Goal: Task Accomplishment & Management: Use online tool/utility

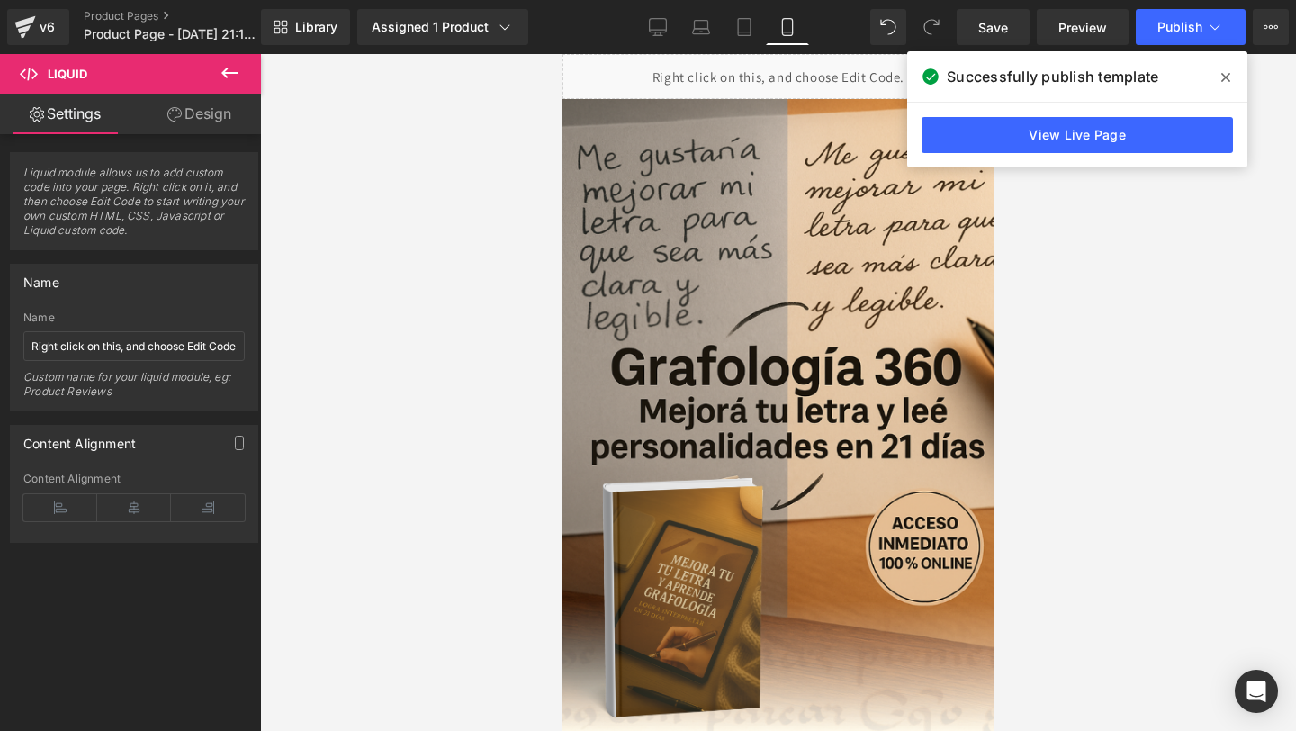
scroll to position [4903, 0]
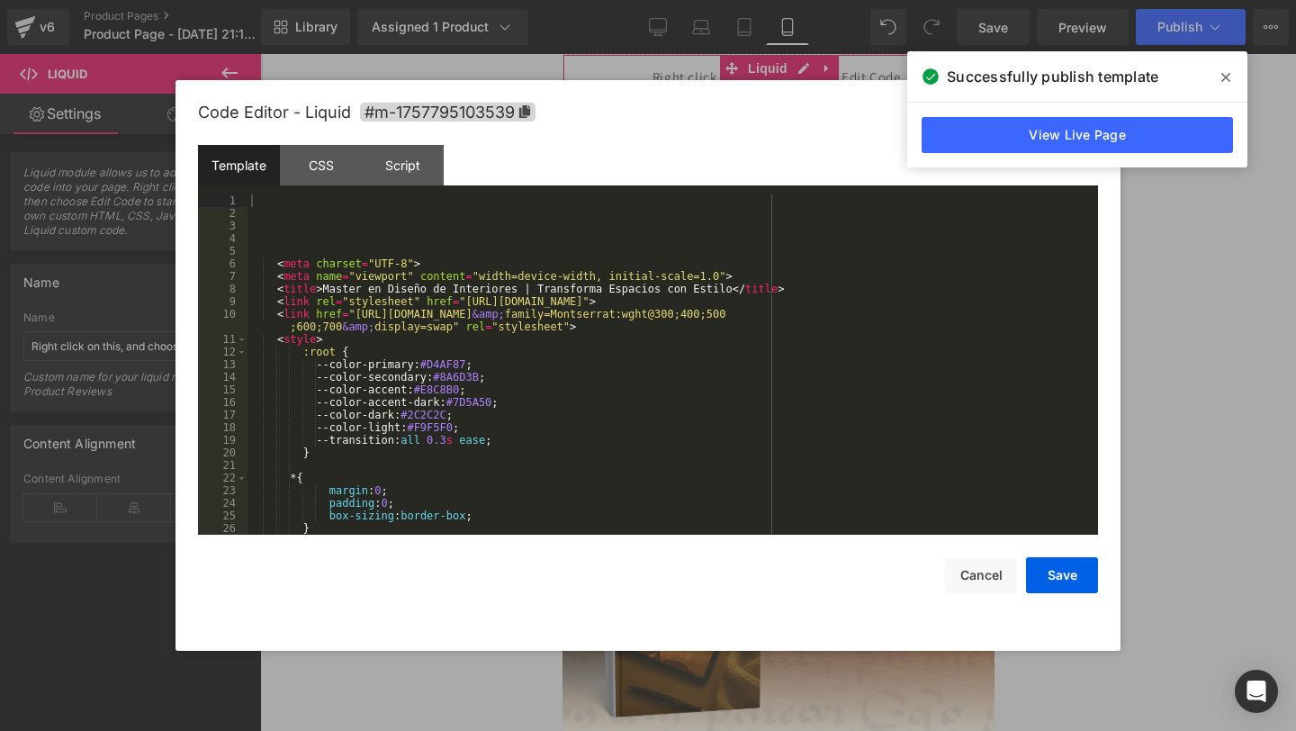
click at [626, 0] on div "Liquid You are previewing how the will restyle your page. You can not edit Elem…" at bounding box center [648, 0] width 1296 height 0
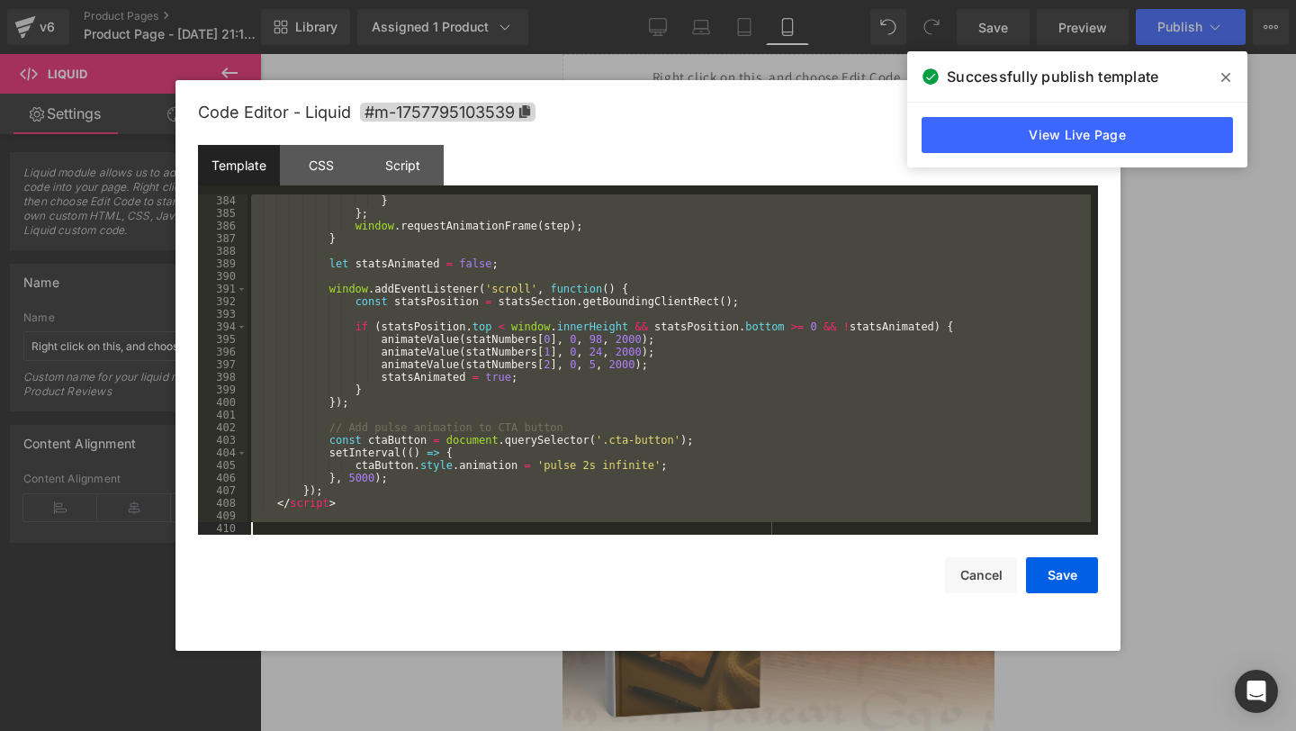
drag, startPoint x: 337, startPoint y: 206, endPoint x: 325, endPoint y: 730, distance: 524.1
click at [325, 730] on body "Liquid You are previewing how the will restyle your page. You can not edit Elem…" at bounding box center [648, 365] width 1296 height 731
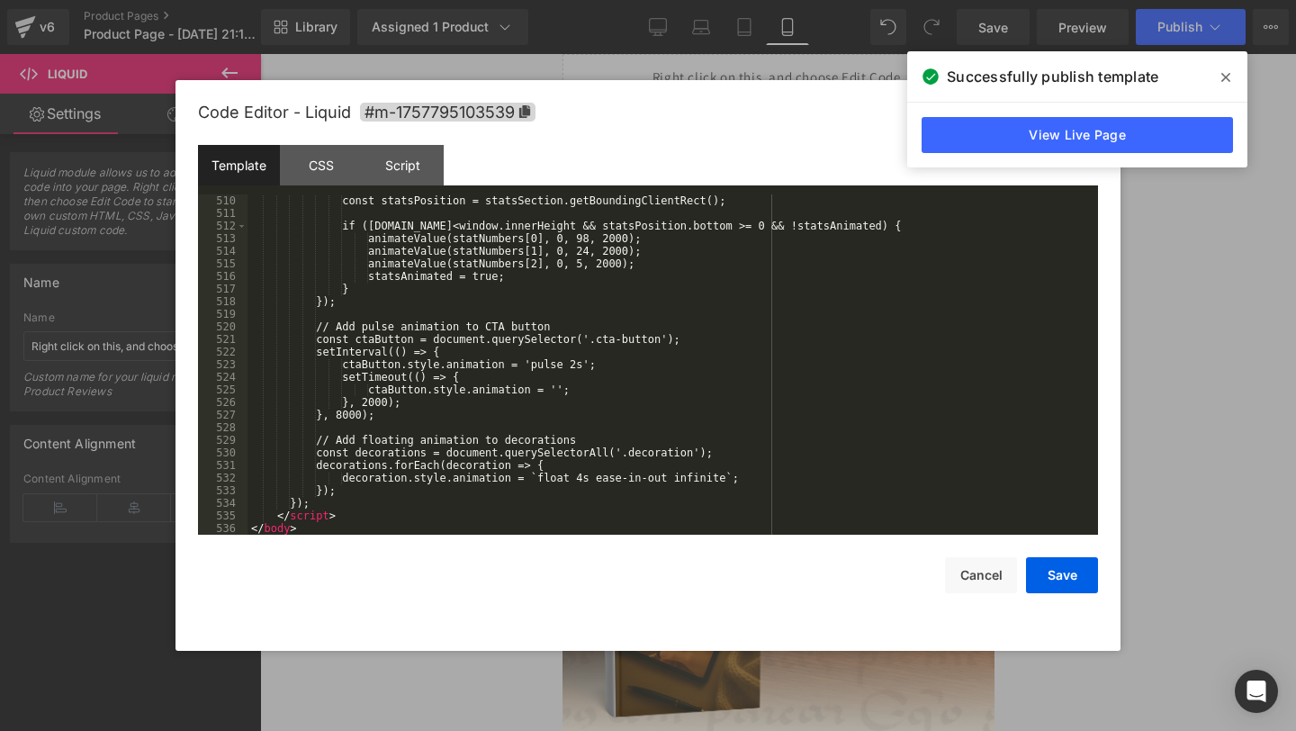
scroll to position [6491, 0]
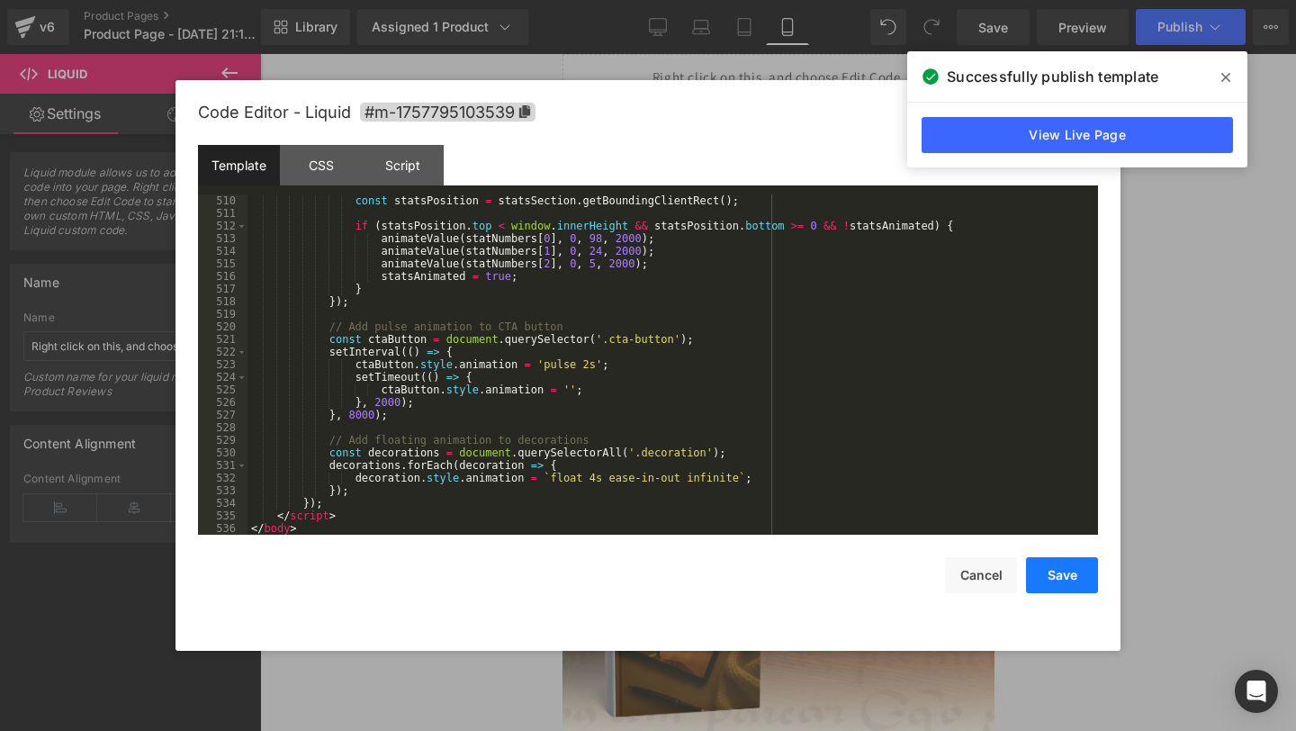
click at [1080, 573] on button "Save" at bounding box center [1062, 575] width 72 height 36
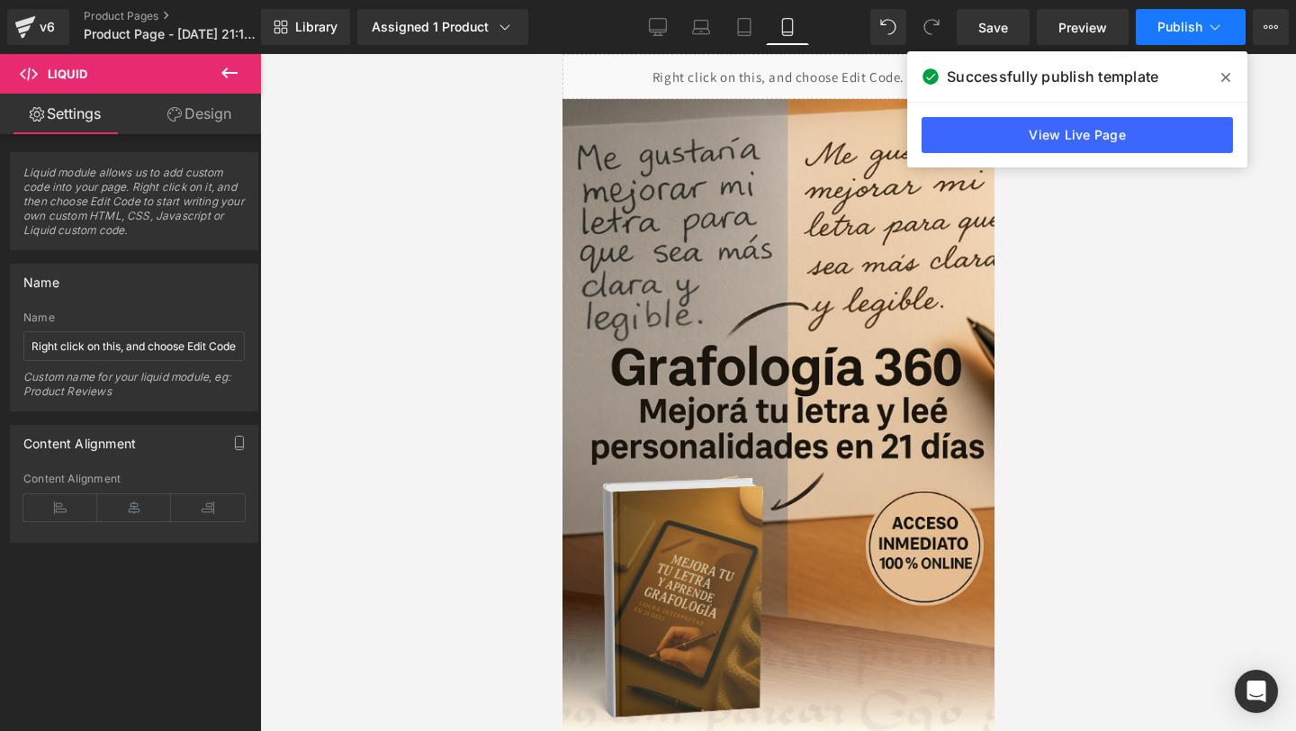
click at [1187, 38] on button "Publish" at bounding box center [1191, 27] width 110 height 36
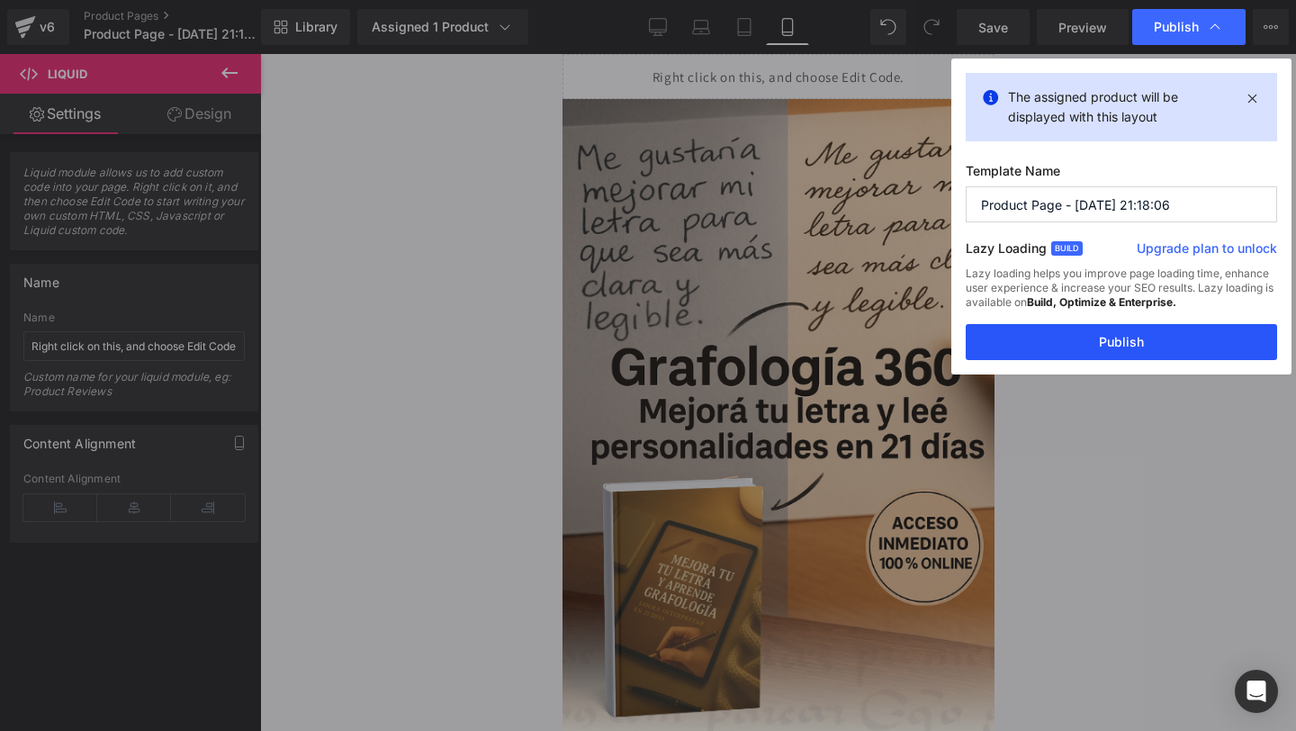
click at [1042, 333] on button "Publish" at bounding box center [1121, 342] width 311 height 36
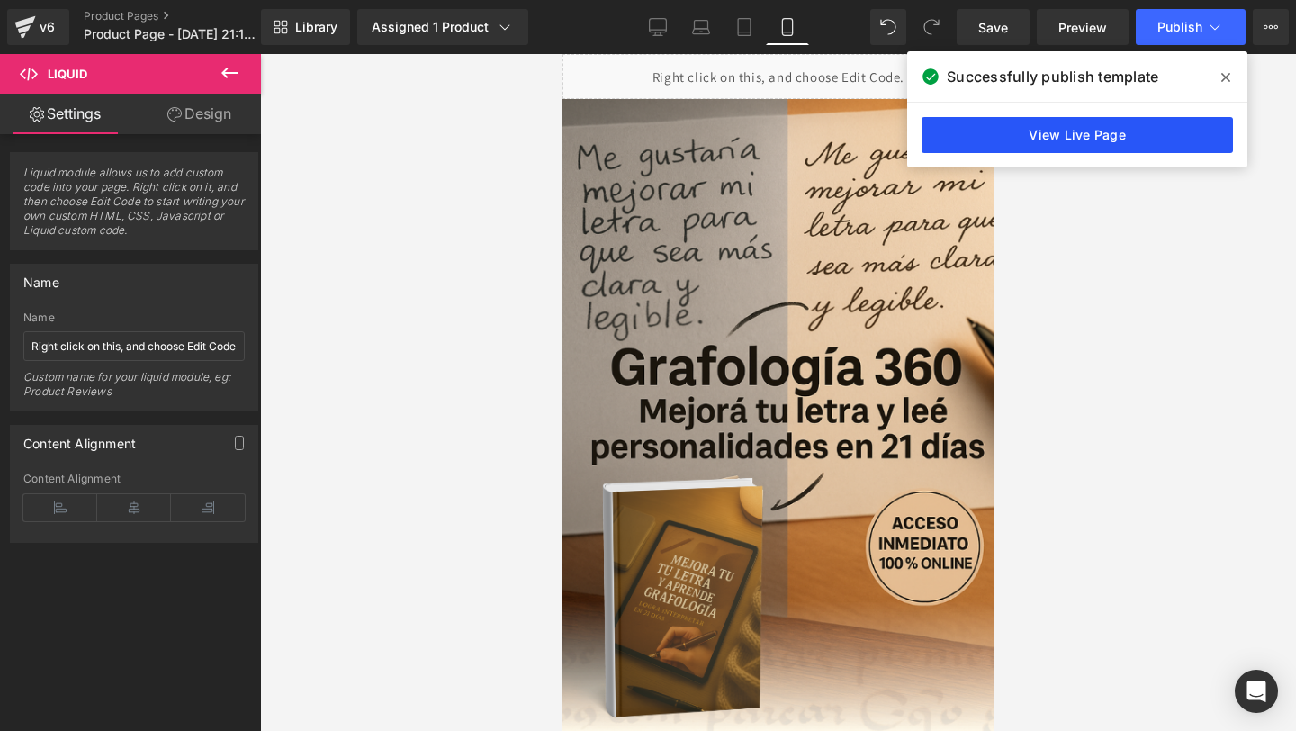
click at [1024, 126] on link "View Live Page" at bounding box center [1077, 135] width 311 height 36
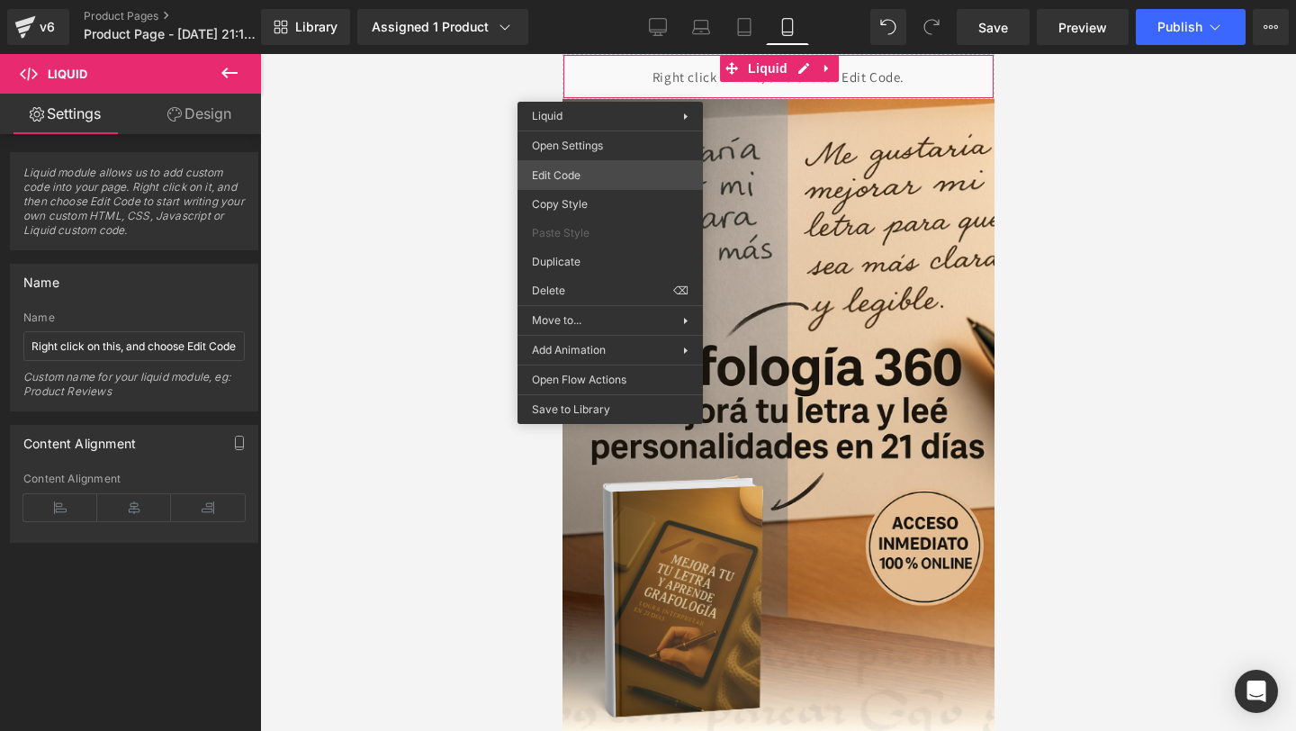
click at [573, 0] on div "Liquid You are previewing how the will restyle your page. You can not edit Elem…" at bounding box center [648, 0] width 1296 height 0
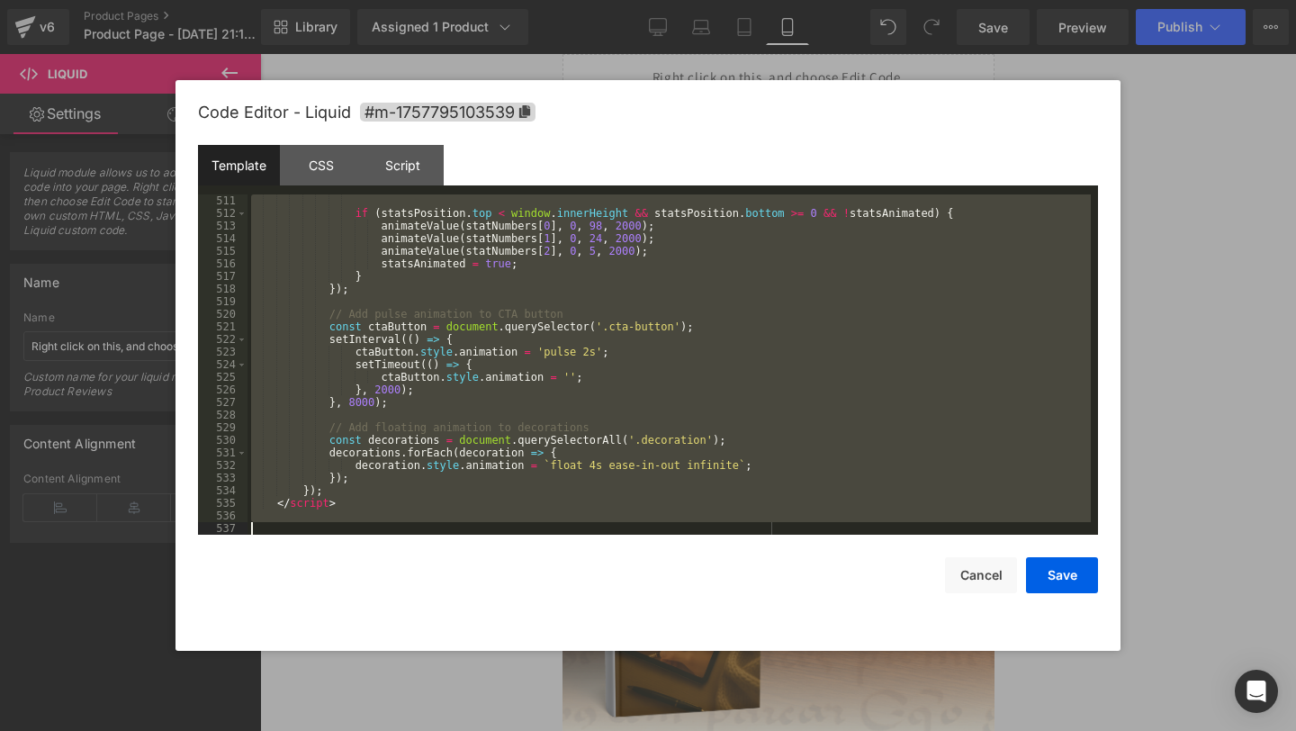
scroll to position [6503, 0]
drag, startPoint x: 316, startPoint y: 245, endPoint x: 393, endPoint y: 730, distance: 491.4
click at [393, 730] on body "Liquid You are previewing how the will restyle your page. You can not edit Elem…" at bounding box center [648, 365] width 1296 height 731
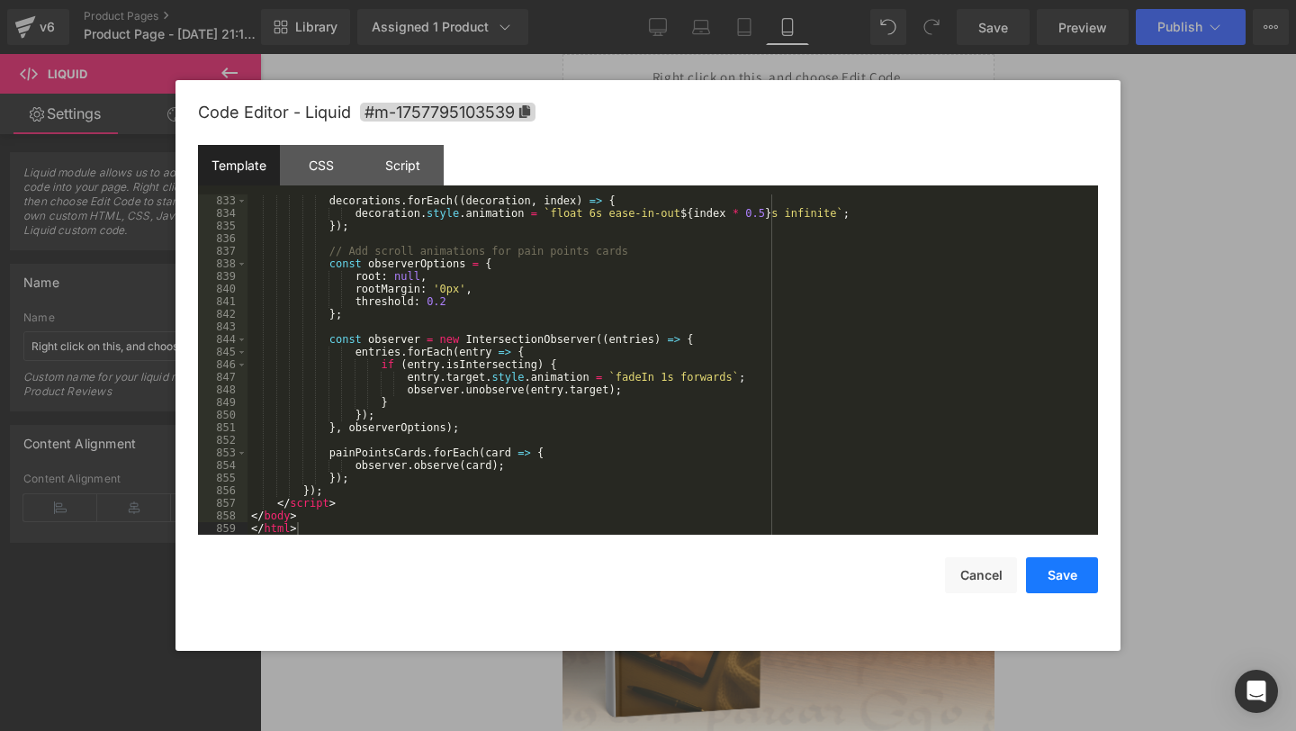
click at [1041, 570] on button "Save" at bounding box center [1062, 575] width 72 height 36
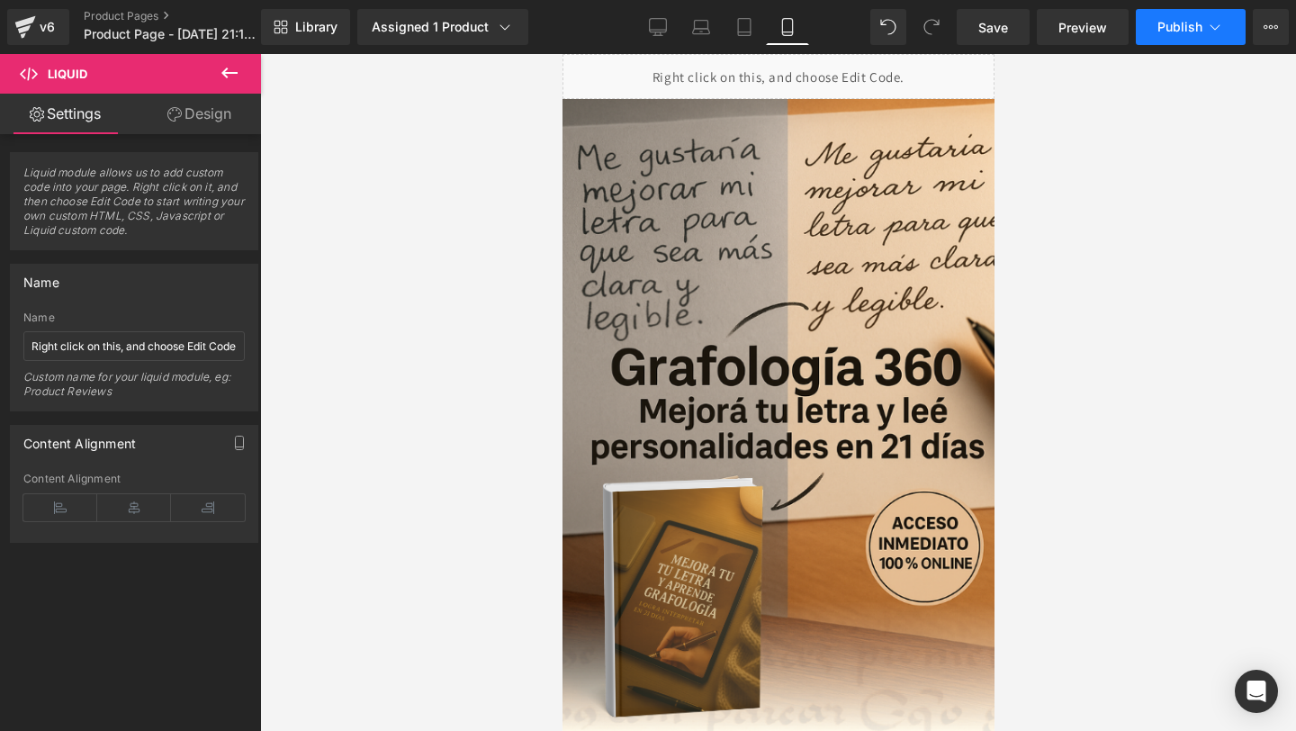
click at [1169, 36] on button "Publish" at bounding box center [1191, 27] width 110 height 36
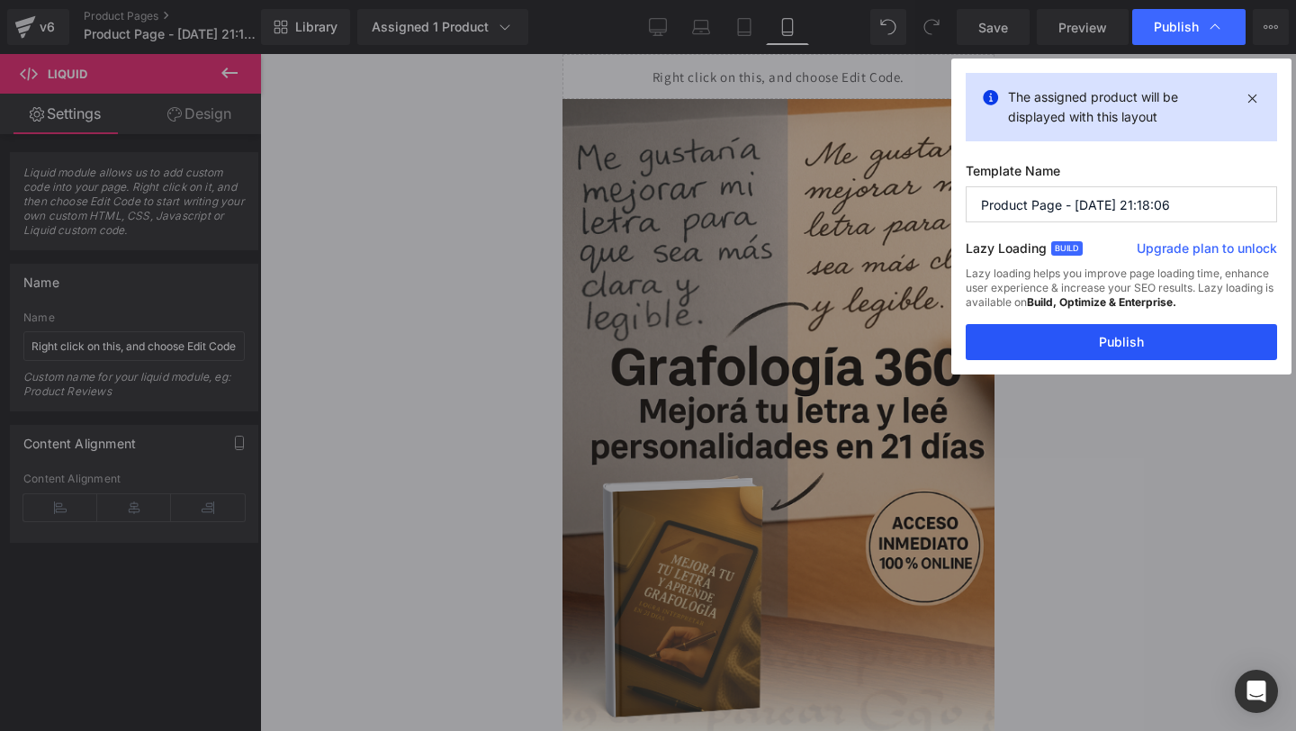
click at [1025, 340] on button "Publish" at bounding box center [1121, 342] width 311 height 36
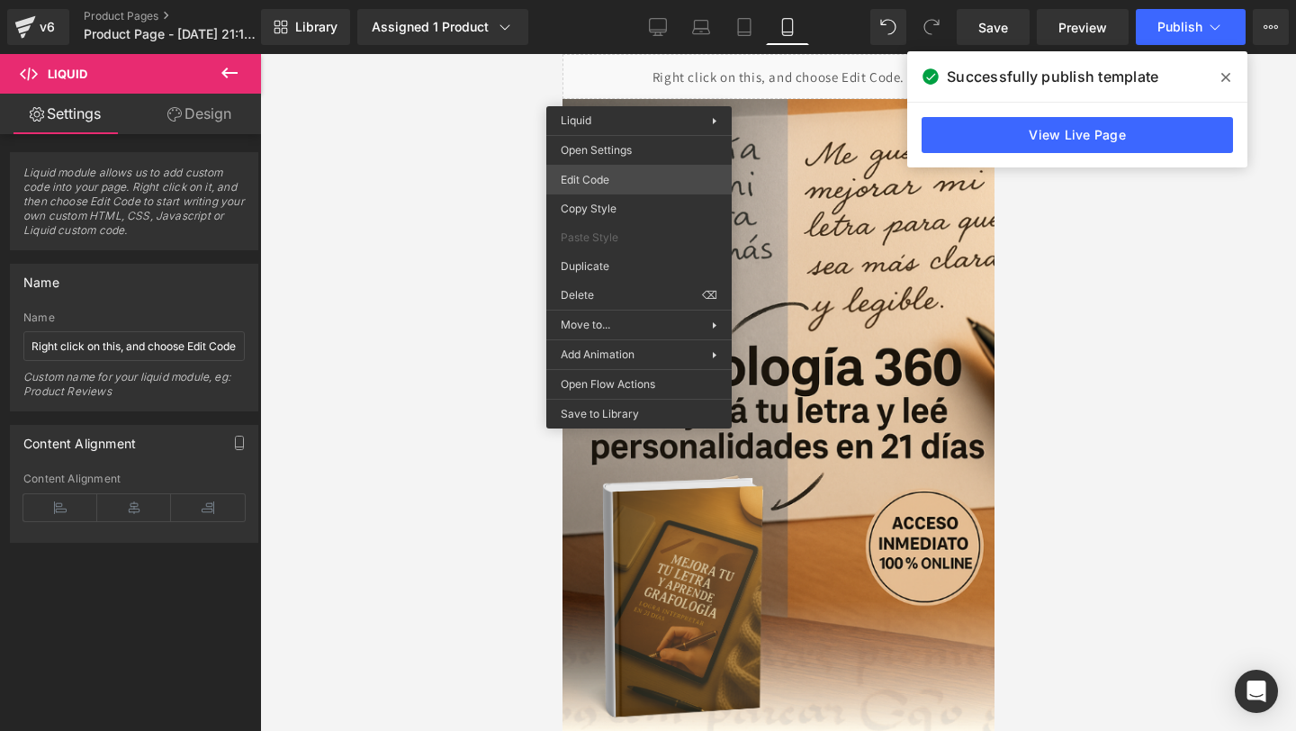
click at [589, 0] on div "Liquid You are previewing how the will restyle your page. You can not edit Elem…" at bounding box center [648, 0] width 1296 height 0
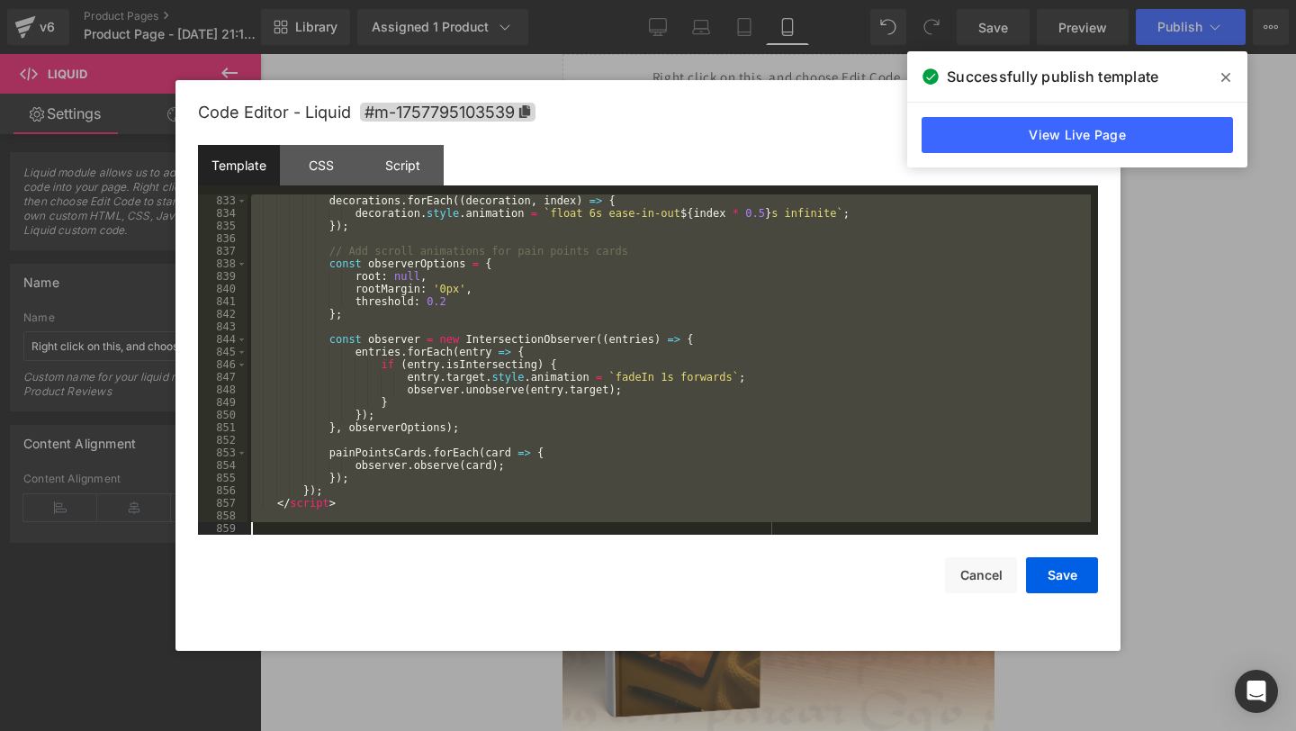
drag, startPoint x: 291, startPoint y: 203, endPoint x: 384, endPoint y: 727, distance: 531.2
click at [382, 729] on body "Liquid You are previewing how the will restyle your page. You can not edit Elem…" at bounding box center [648, 365] width 1296 height 731
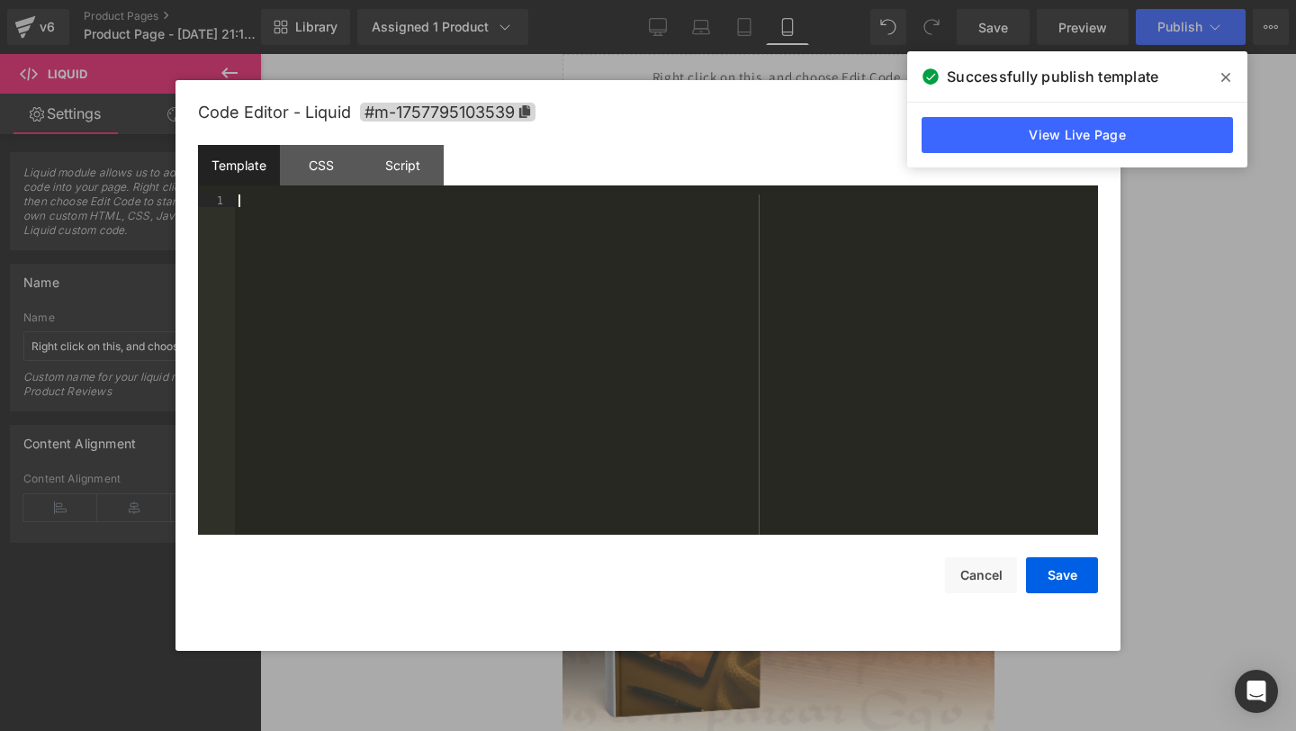
paste textarea
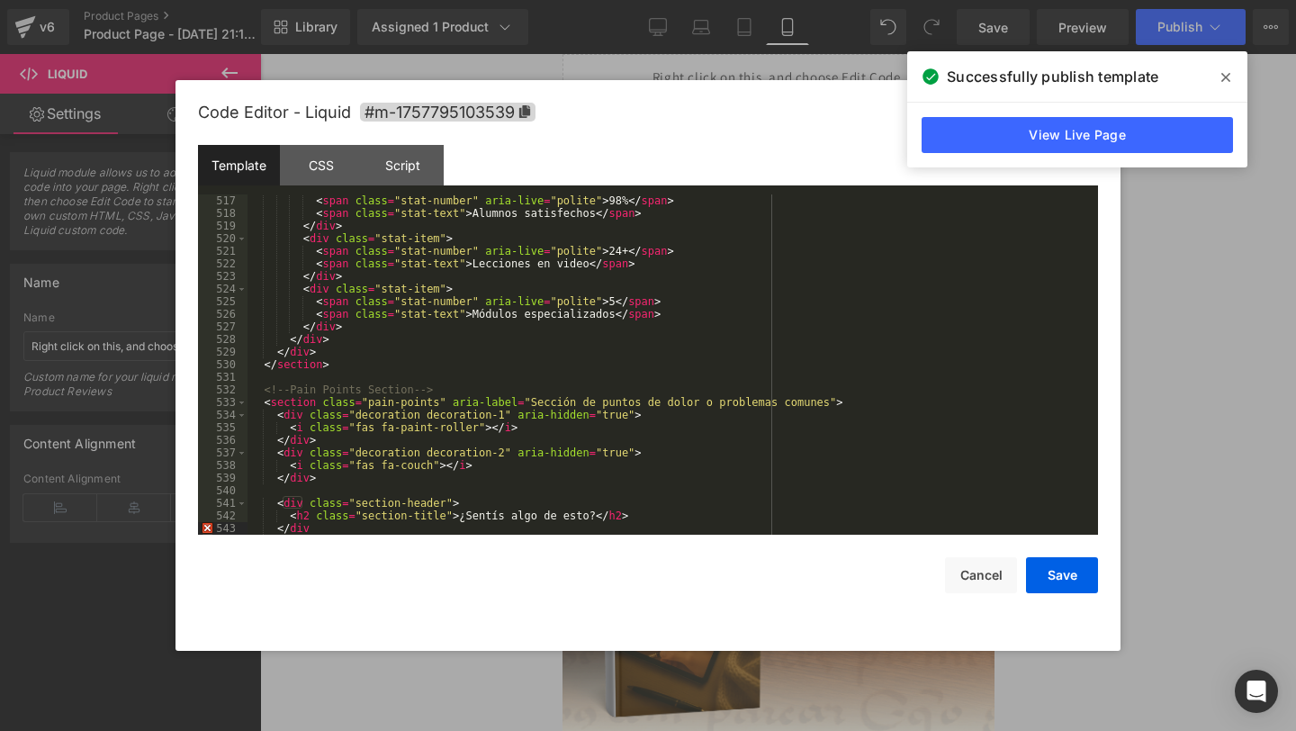
scroll to position [6529, 0]
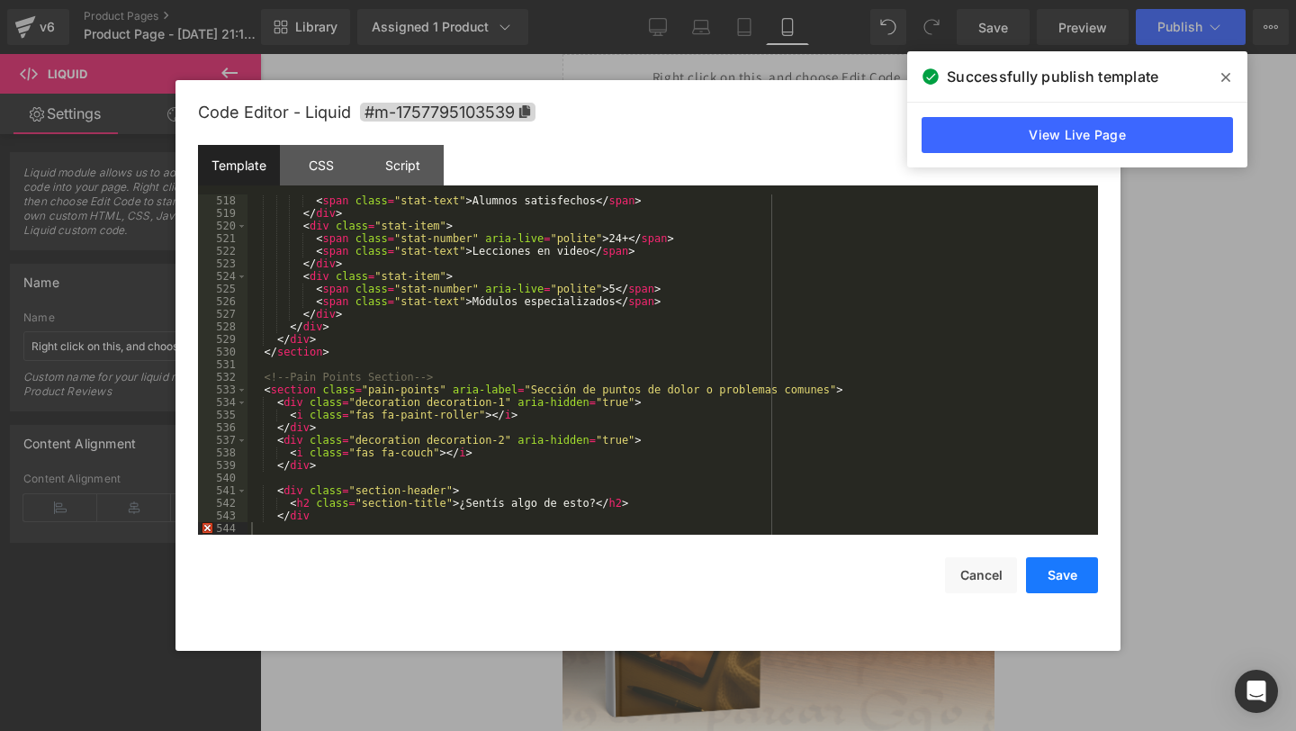
click at [1058, 581] on button "Save" at bounding box center [1062, 575] width 72 height 36
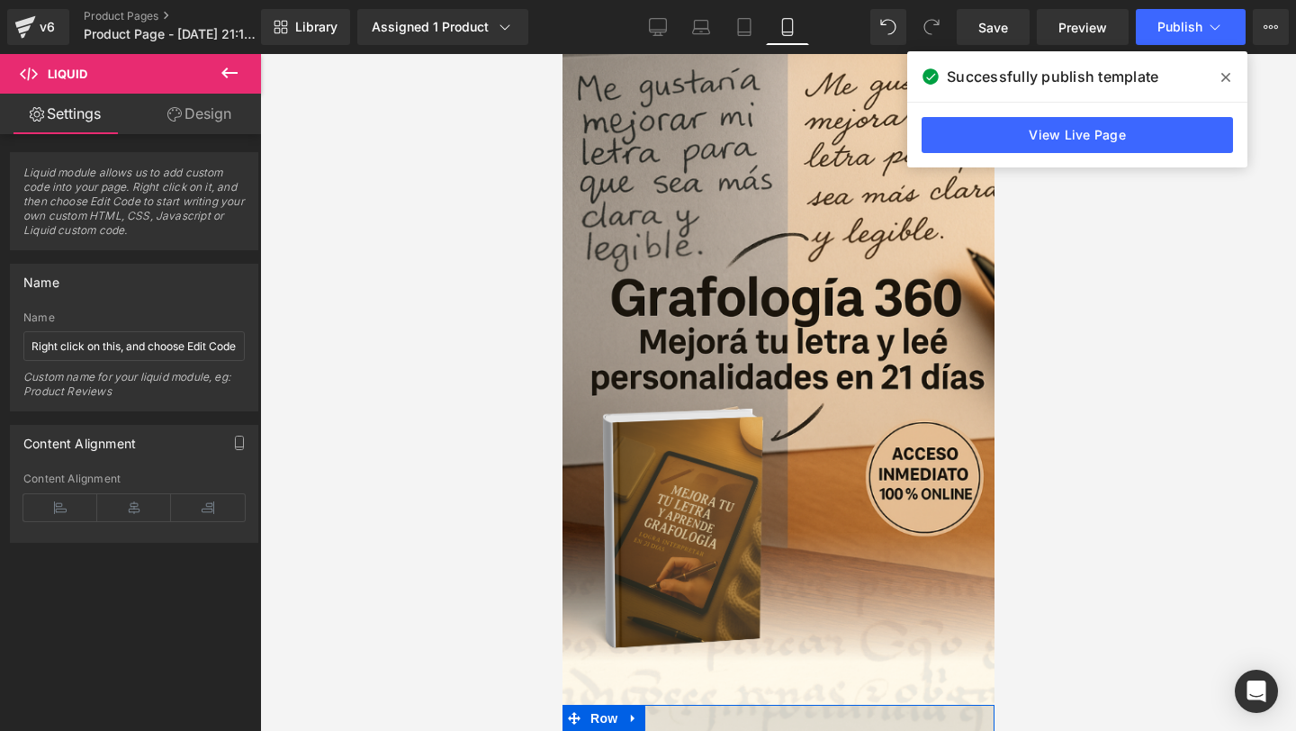
scroll to position [0, 0]
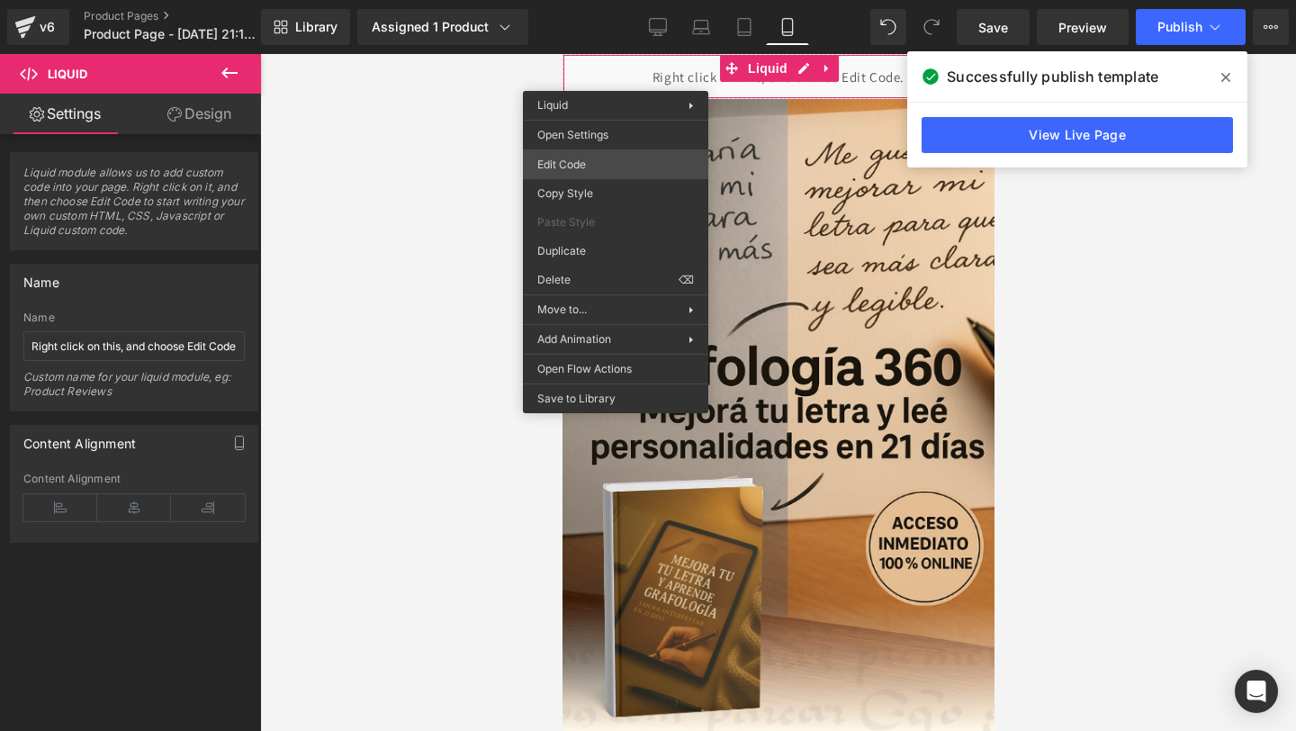
click at [589, 0] on div "Liquid You are previewing how the will restyle your page. You can not edit Elem…" at bounding box center [648, 0] width 1296 height 0
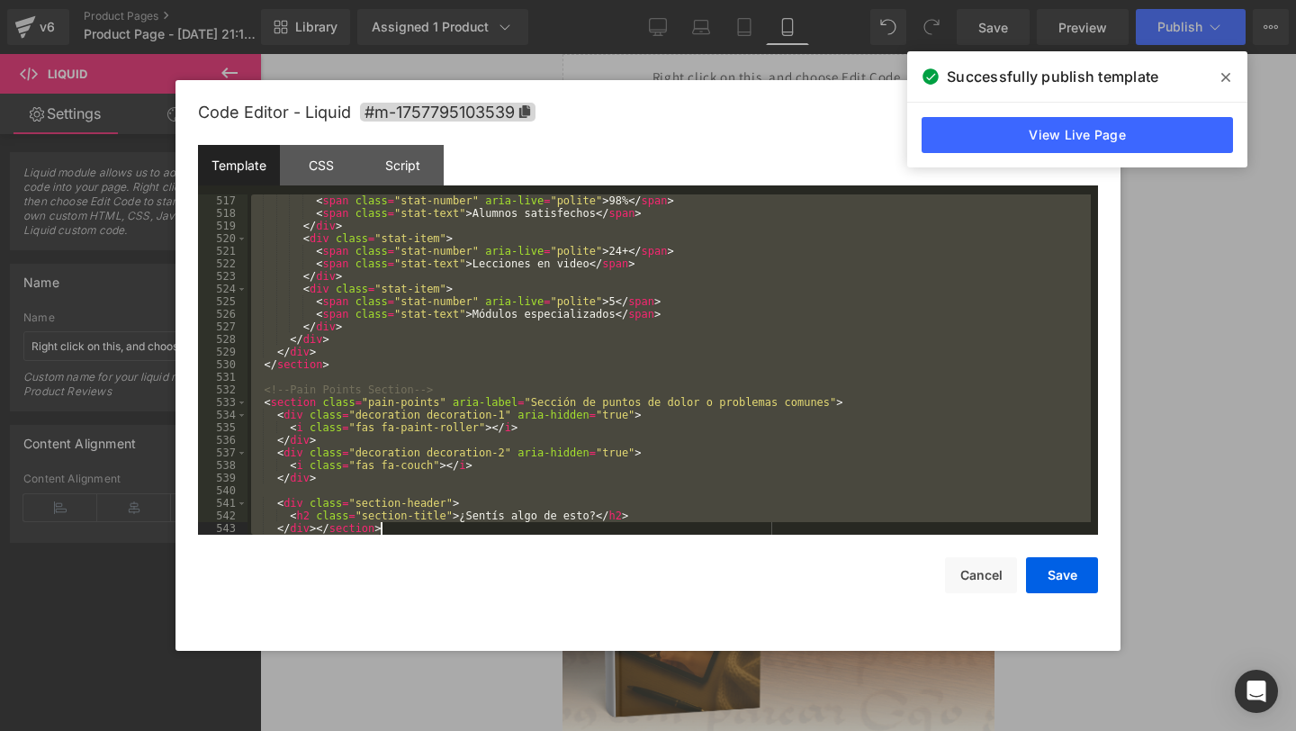
scroll to position [6516, 0]
drag, startPoint x: 368, startPoint y: 201, endPoint x: 372, endPoint y: 728, distance: 527.6
click at [371, 729] on body "Liquid You are previewing how the will restyle your page. You can not edit Elem…" at bounding box center [648, 365] width 1296 height 731
drag, startPoint x: 252, startPoint y: 202, endPoint x: 588, endPoint y: 730, distance: 626.1
click at [588, 730] on body "Liquid You are previewing how the will restyle your page. You can not edit Elem…" at bounding box center [648, 365] width 1296 height 731
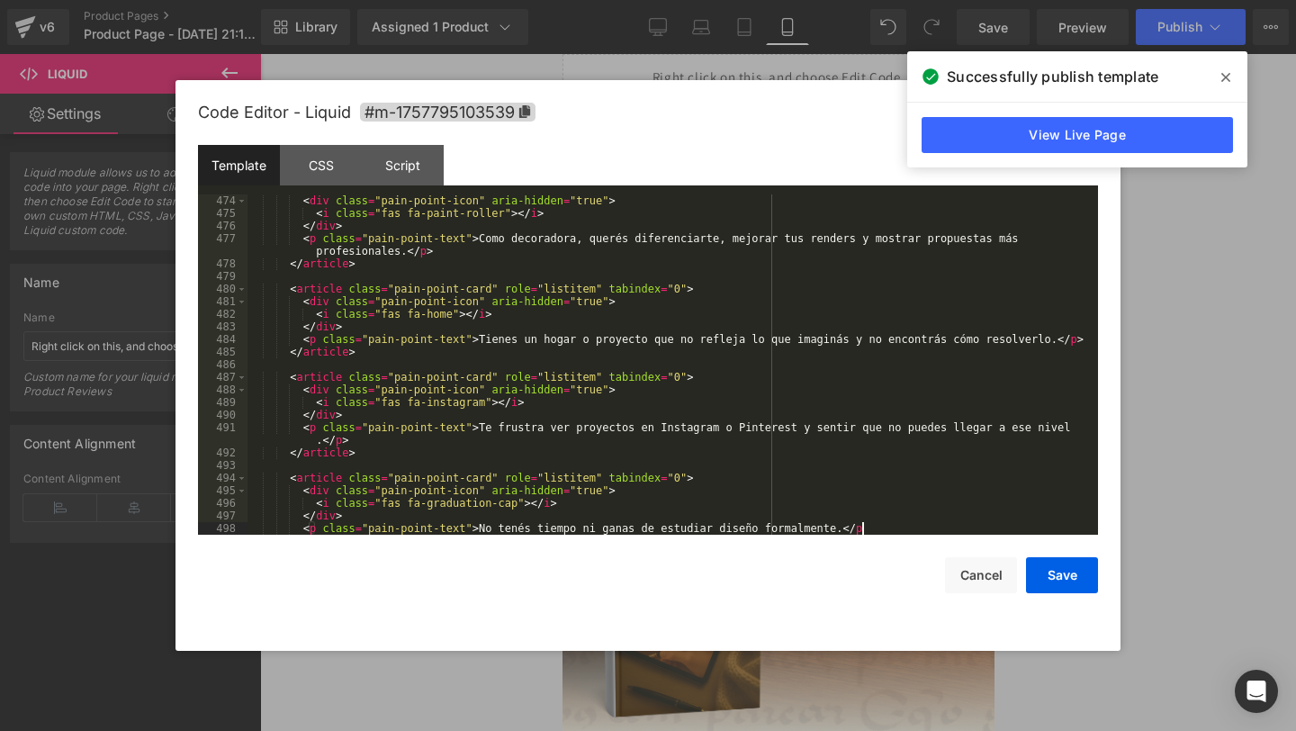
scroll to position [5987, 0]
click at [1056, 578] on button "Save" at bounding box center [1062, 575] width 72 height 36
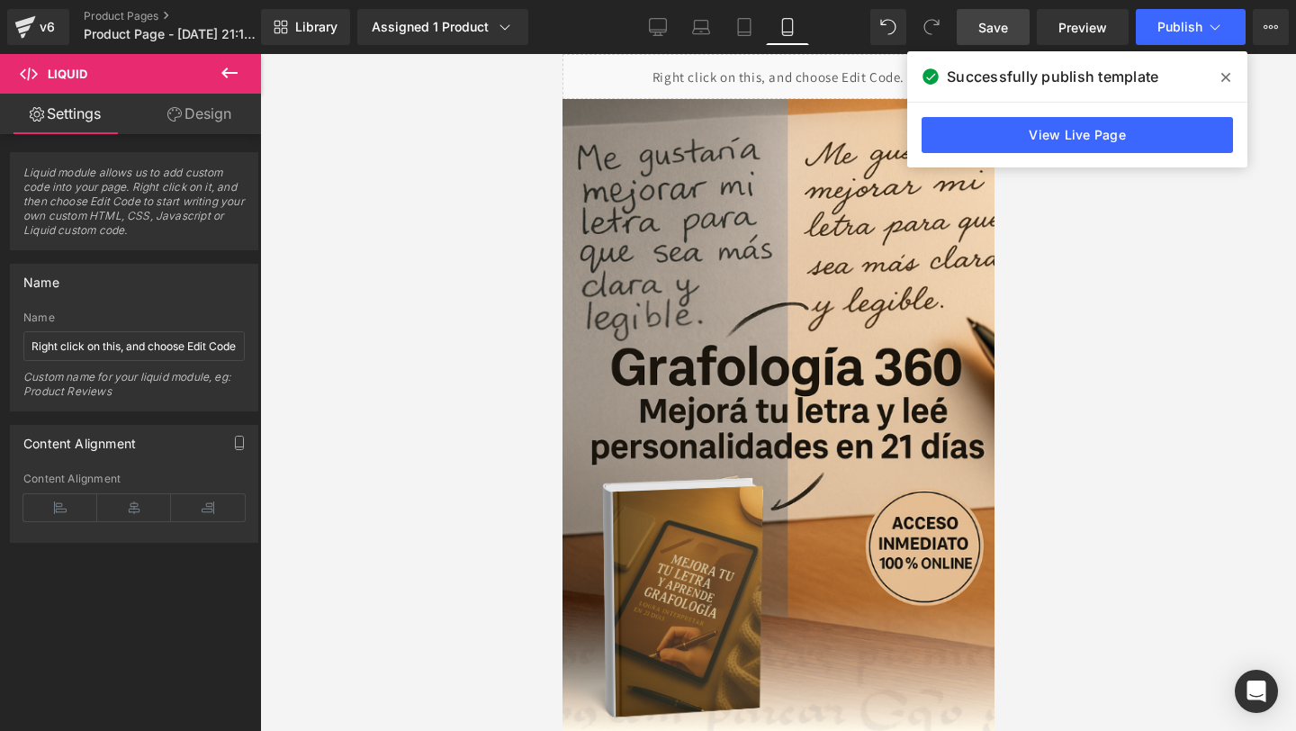
click at [1005, 33] on span "Save" at bounding box center [994, 27] width 30 height 19
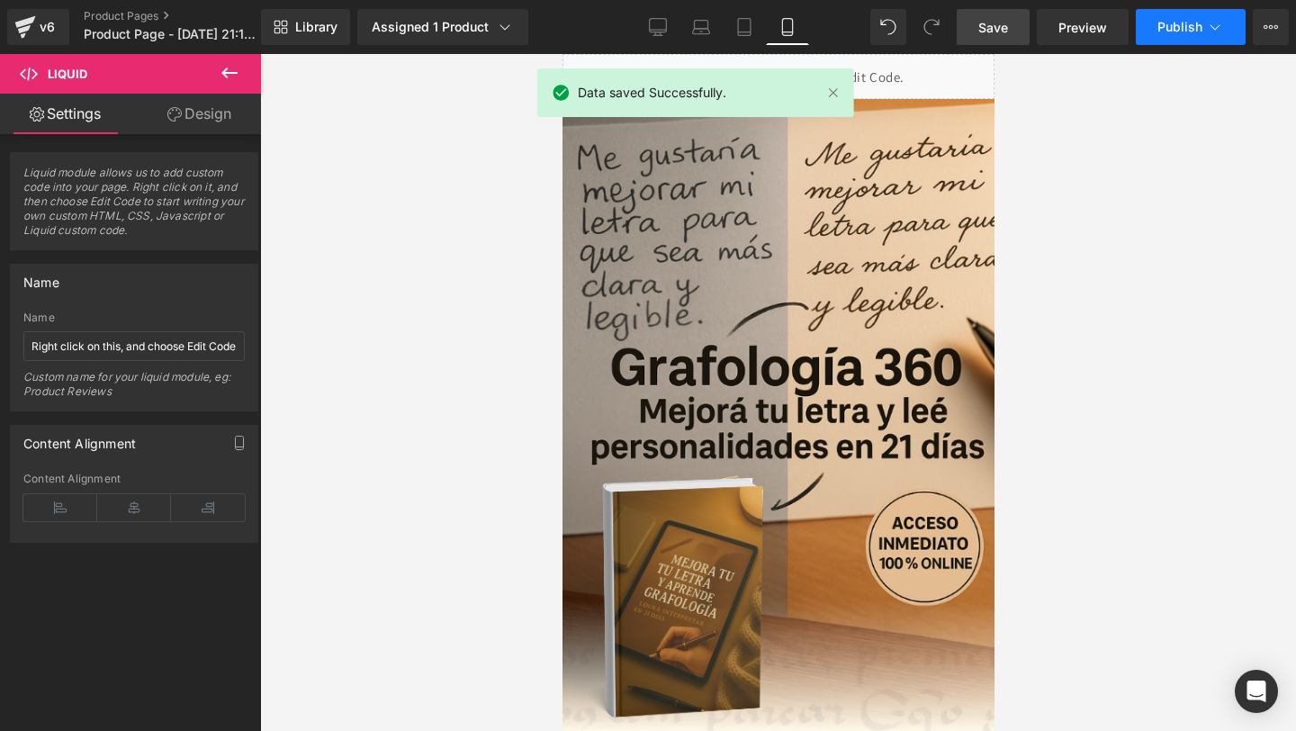
click at [1169, 27] on span "Publish" at bounding box center [1180, 27] width 45 height 14
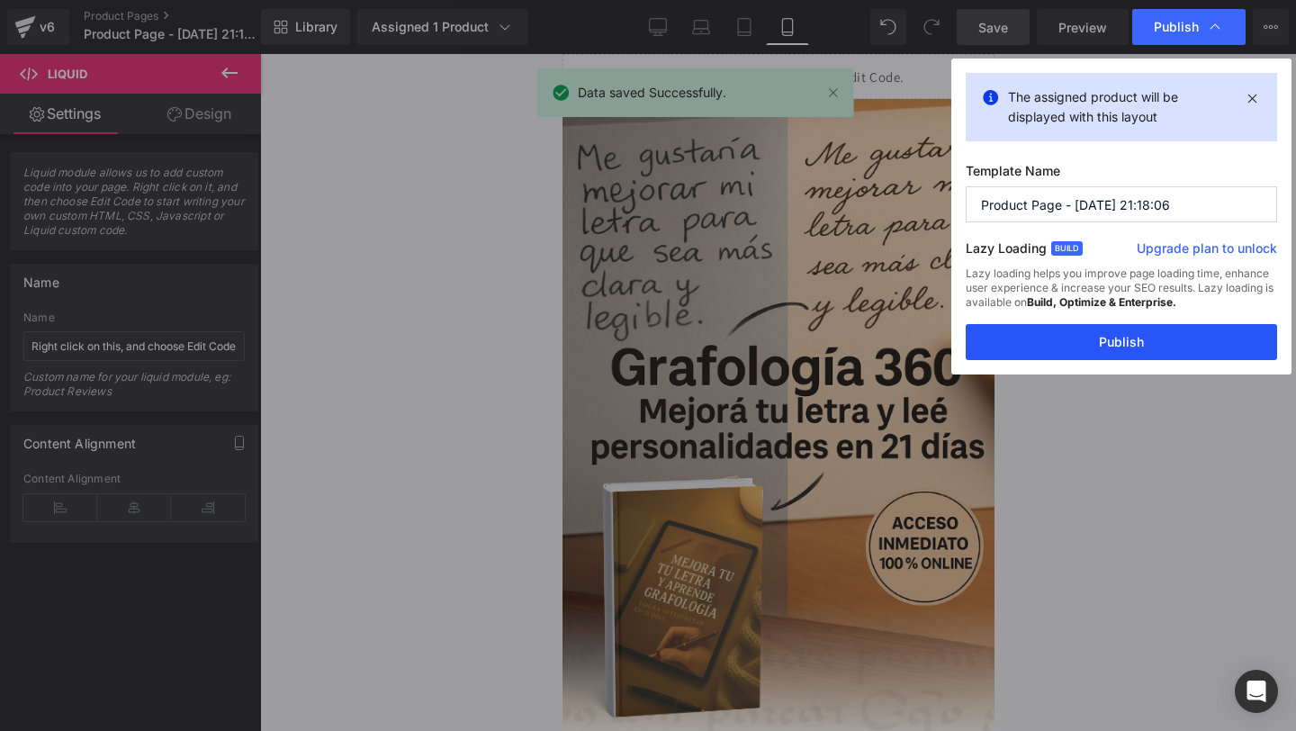
click at [1079, 339] on button "Publish" at bounding box center [1121, 342] width 311 height 36
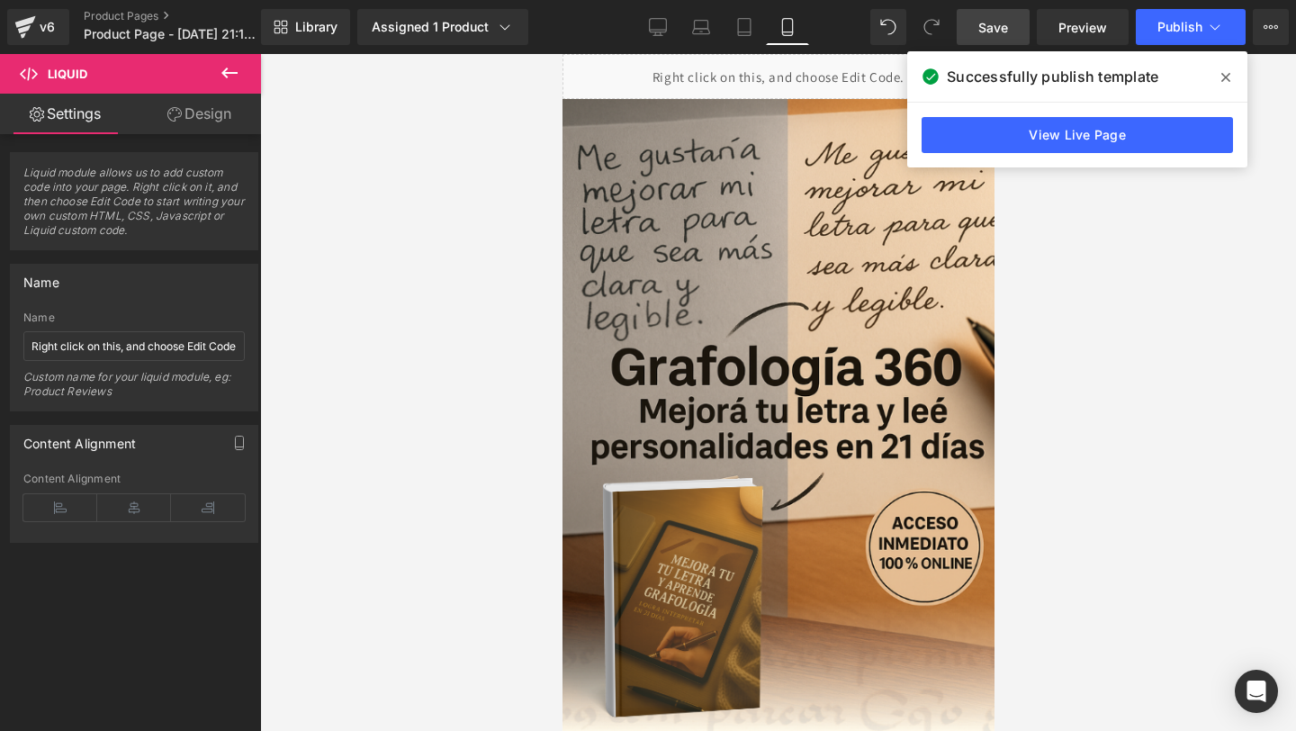
click at [1231, 80] on span at bounding box center [1226, 77] width 29 height 29
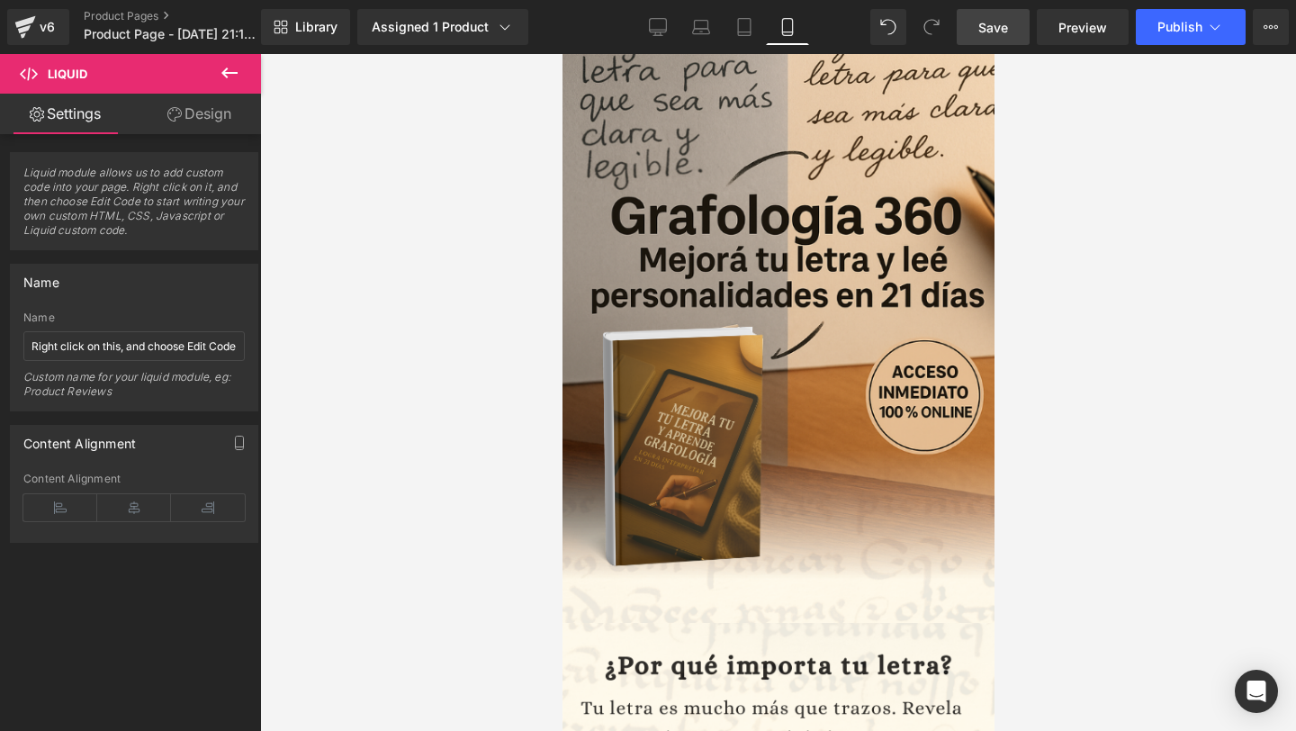
scroll to position [0, 0]
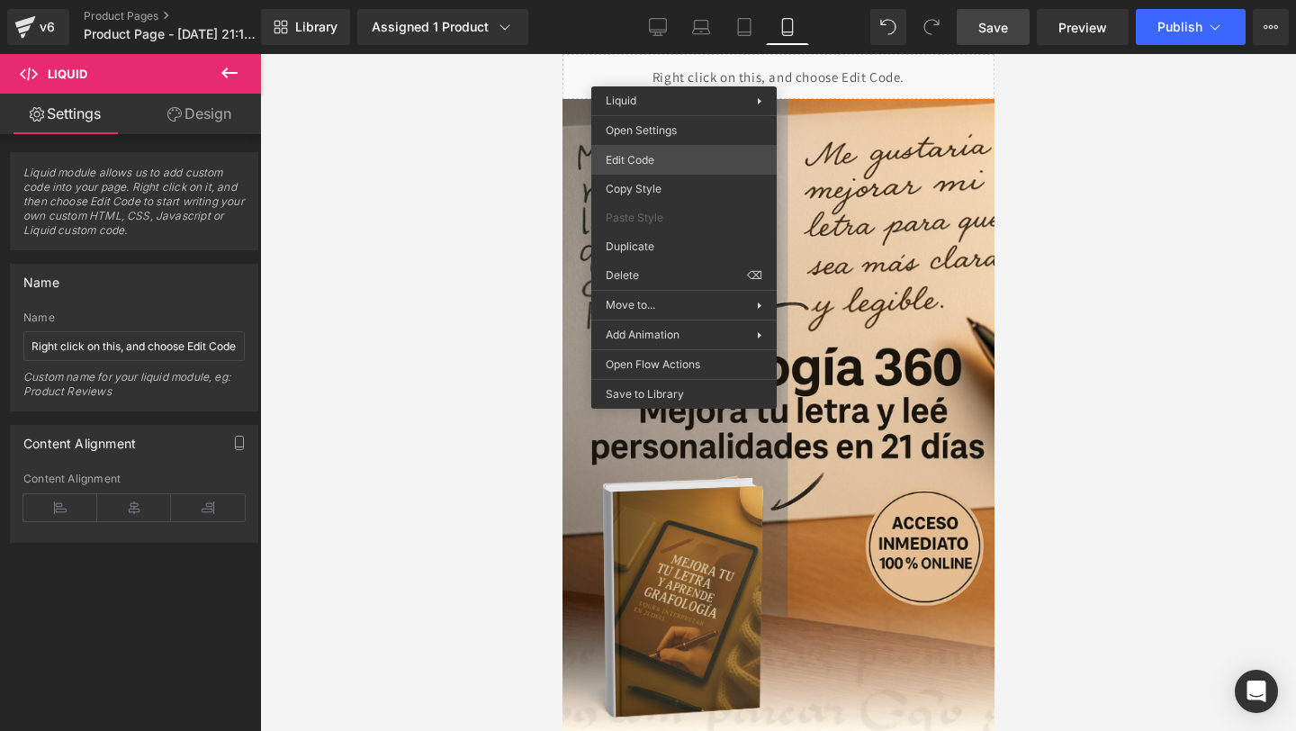
click at [661, 0] on div "Liquid You are previewing how the will restyle your page. You can not edit Elem…" at bounding box center [648, 0] width 1296 height 0
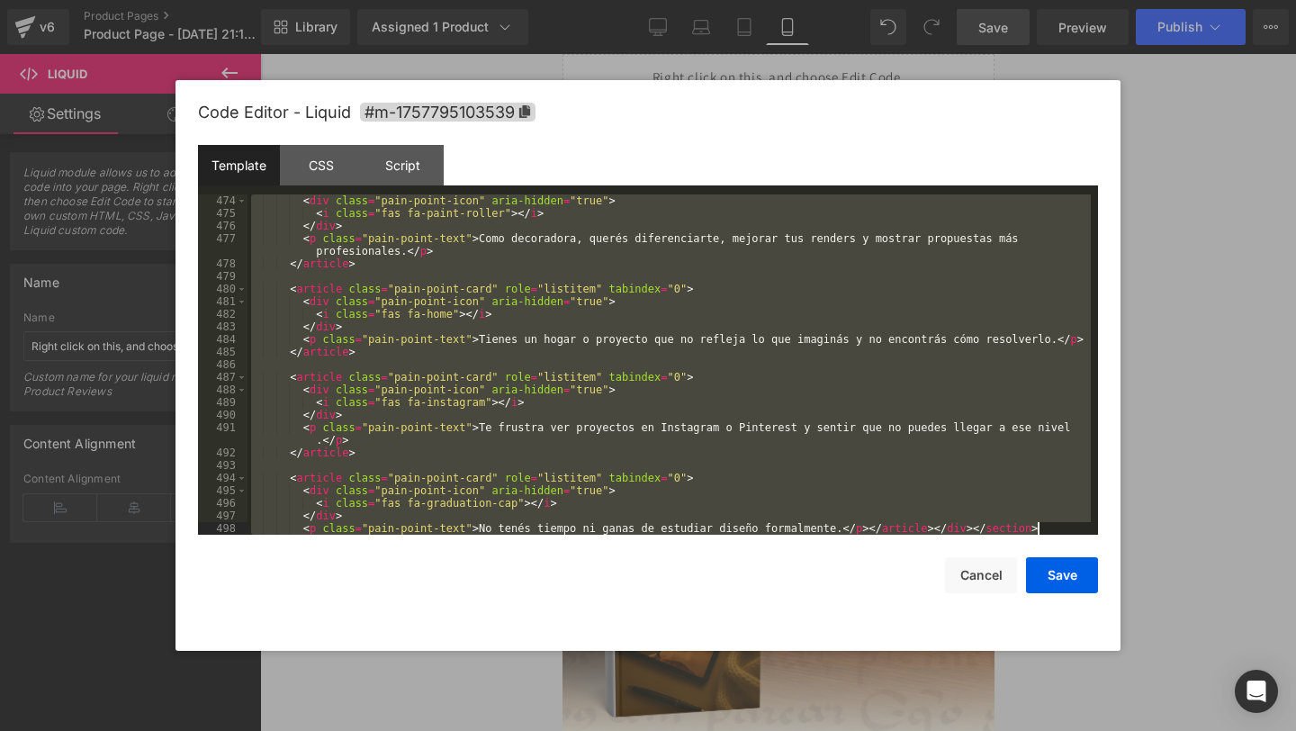
scroll to position [5987, 0]
drag, startPoint x: 286, startPoint y: 203, endPoint x: 363, endPoint y: 730, distance: 533.1
click at [363, 730] on body "Liquid You are previewing how the will restyle your page. You can not edit Elem…" at bounding box center [648, 365] width 1296 height 731
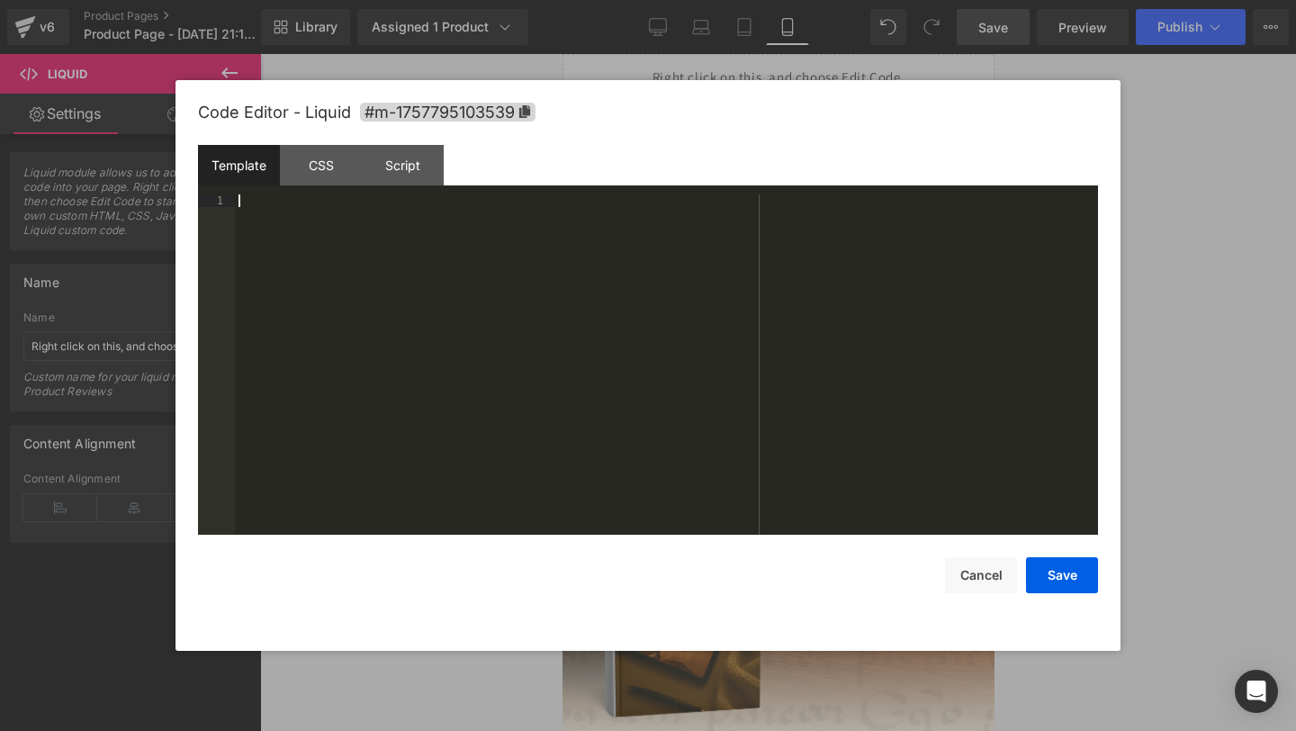
scroll to position [10713, 0]
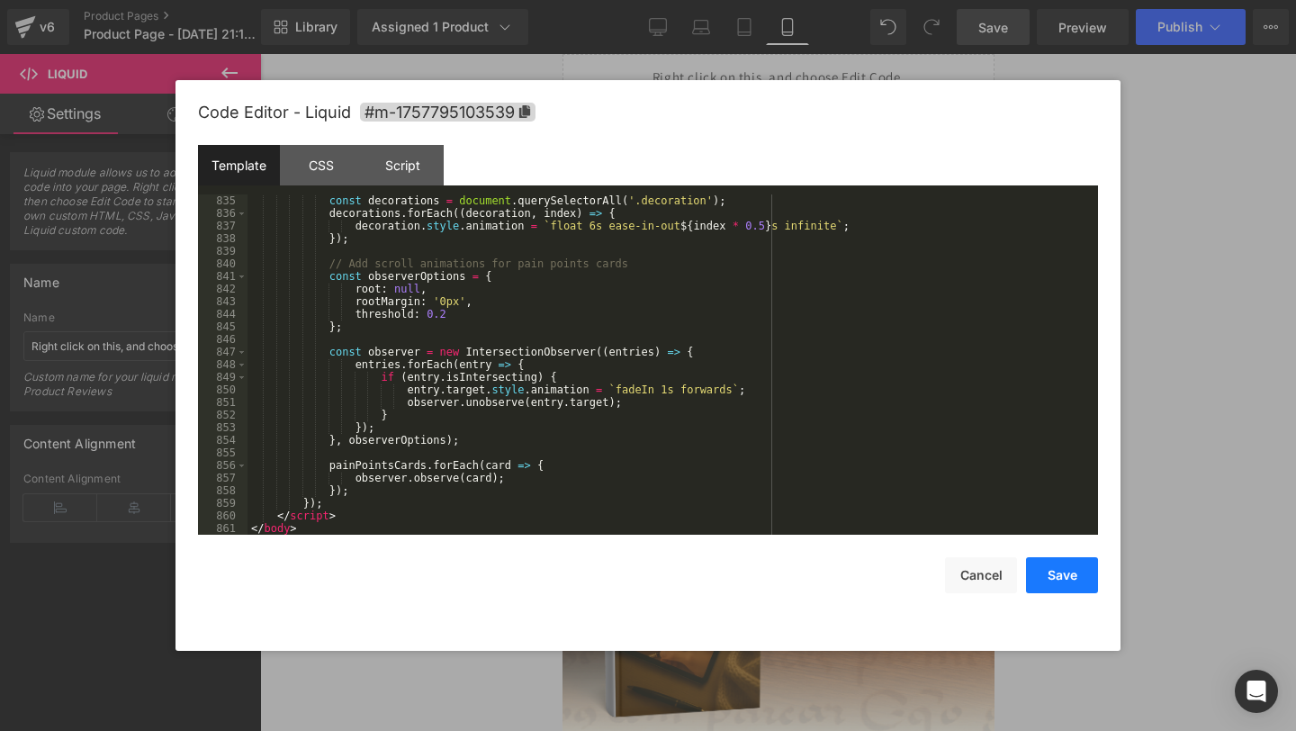
click at [1060, 576] on button "Save" at bounding box center [1062, 575] width 72 height 36
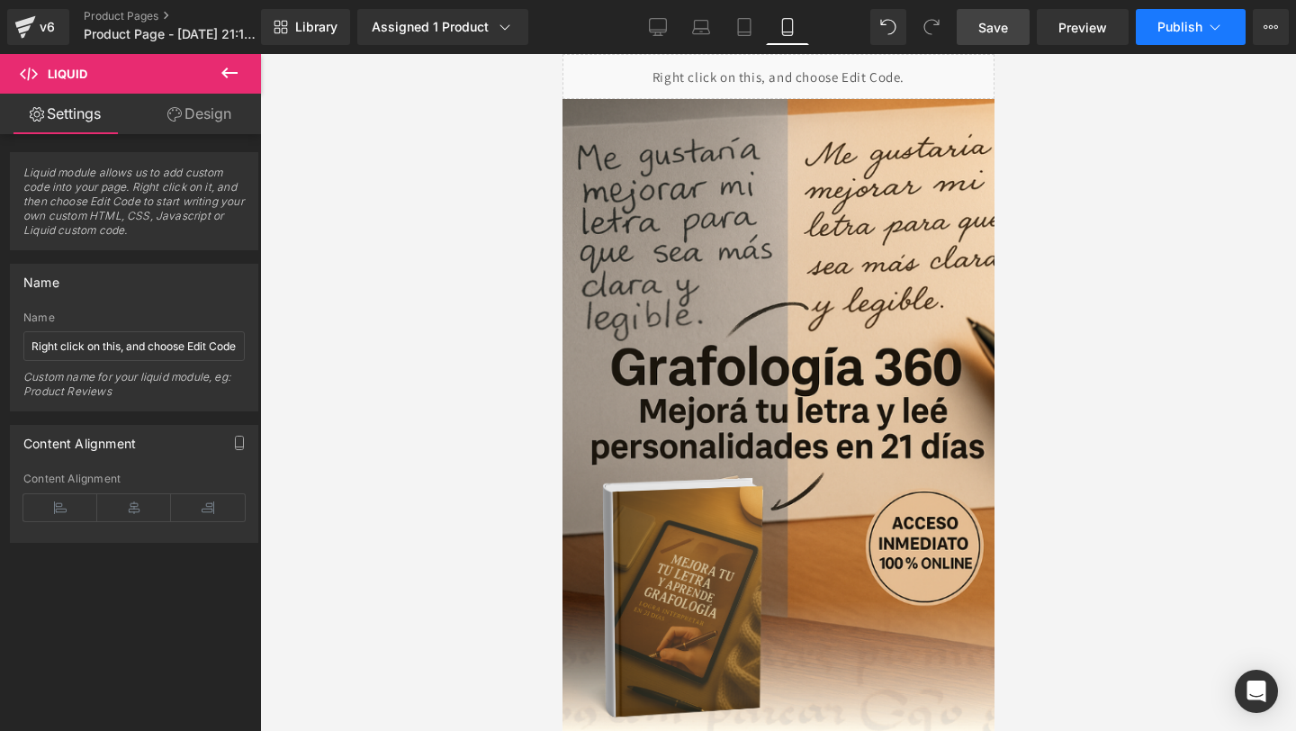
click at [1184, 41] on button "Publish" at bounding box center [1191, 27] width 110 height 36
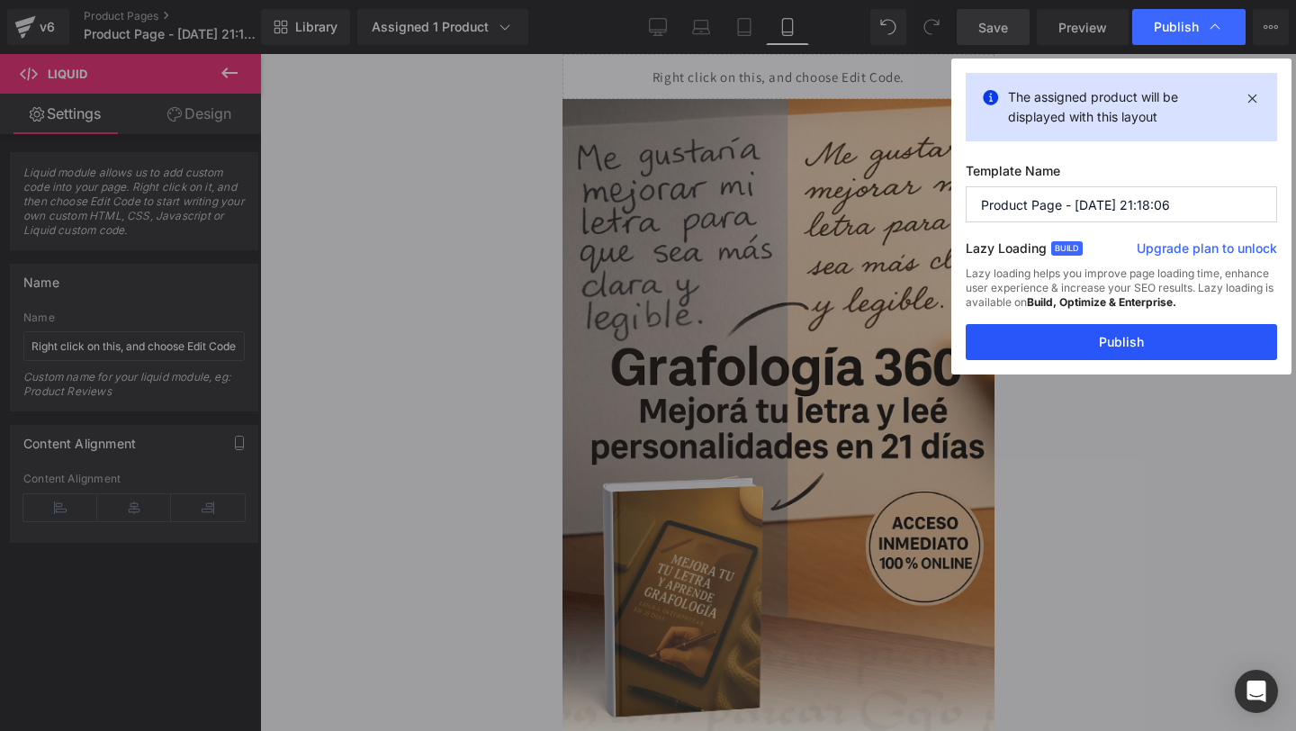
click at [1040, 351] on button "Publish" at bounding box center [1121, 342] width 311 height 36
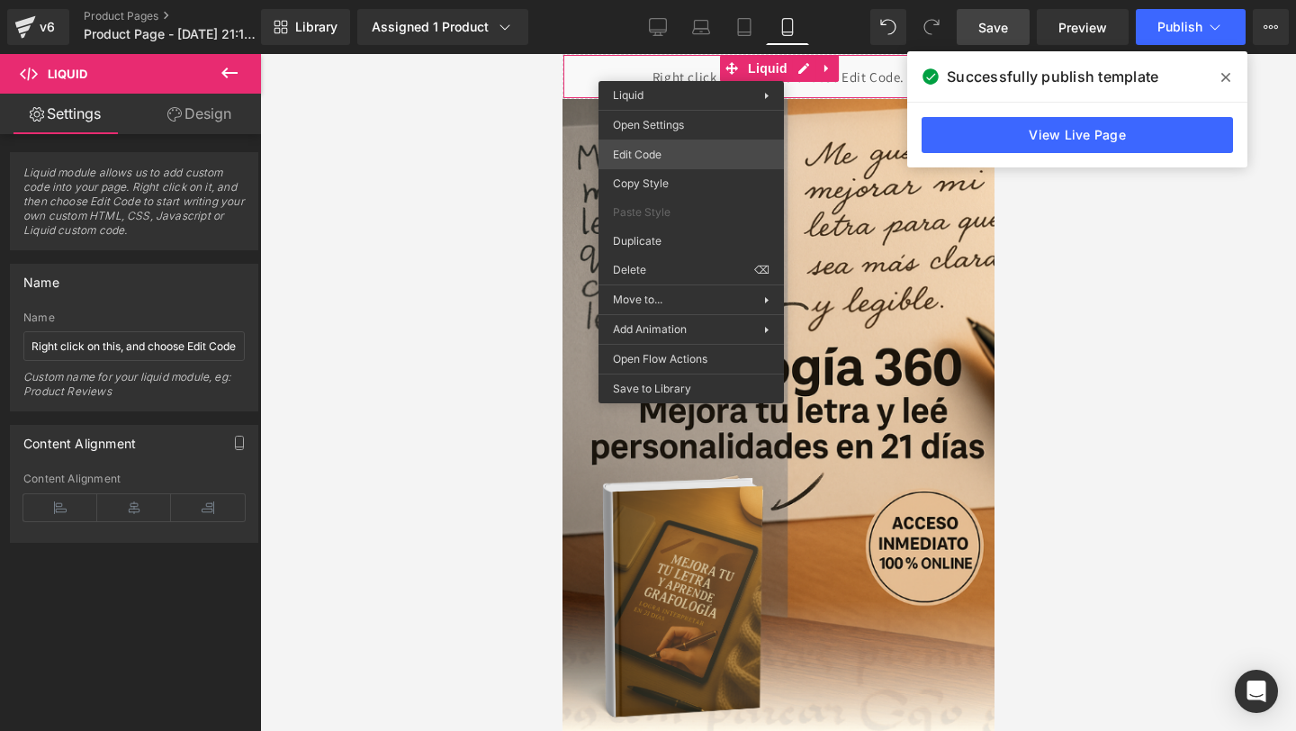
click at [648, 0] on div "Liquid You are previewing how the will restyle your page. You can not edit Elem…" at bounding box center [648, 0] width 1296 height 0
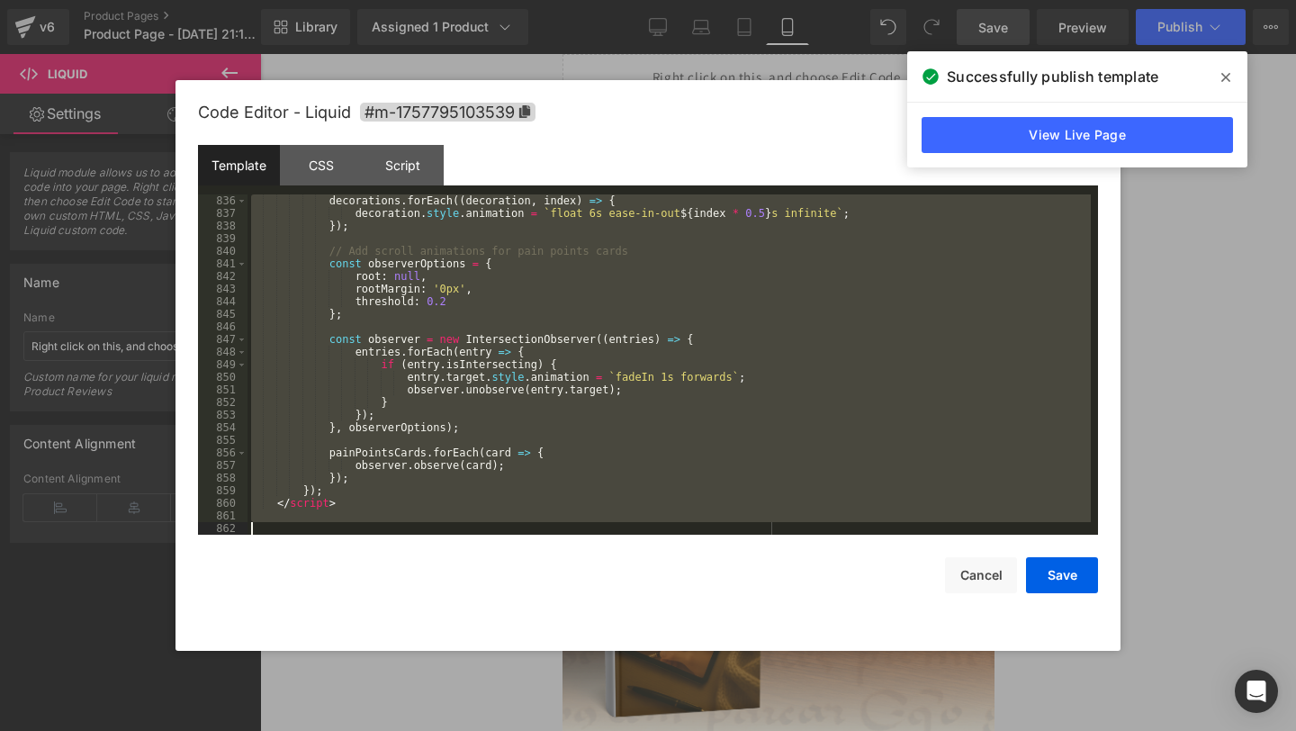
scroll to position [10726, 0]
drag, startPoint x: 356, startPoint y: 217, endPoint x: 431, endPoint y: 730, distance: 518.7
click at [431, 730] on body "Liquid You are previewing how the will restyle your page. You can not edit Elem…" at bounding box center [648, 365] width 1296 height 731
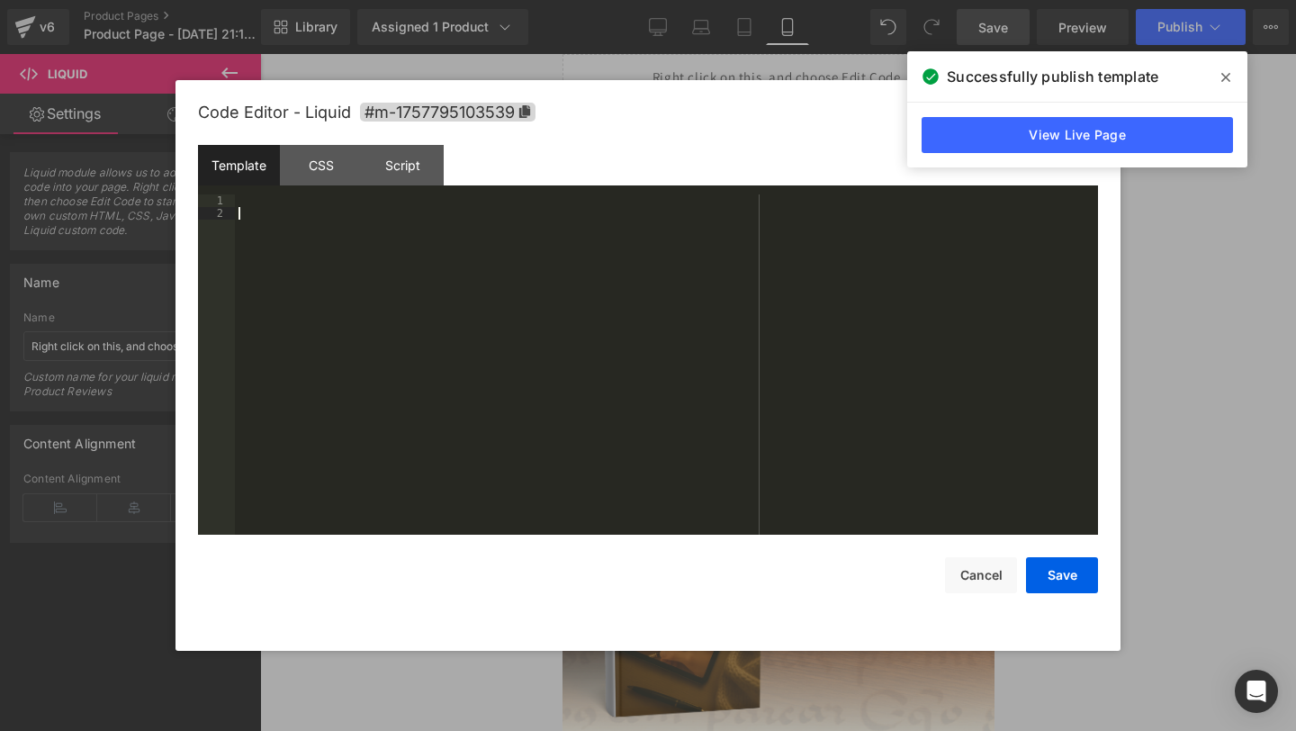
paste textarea
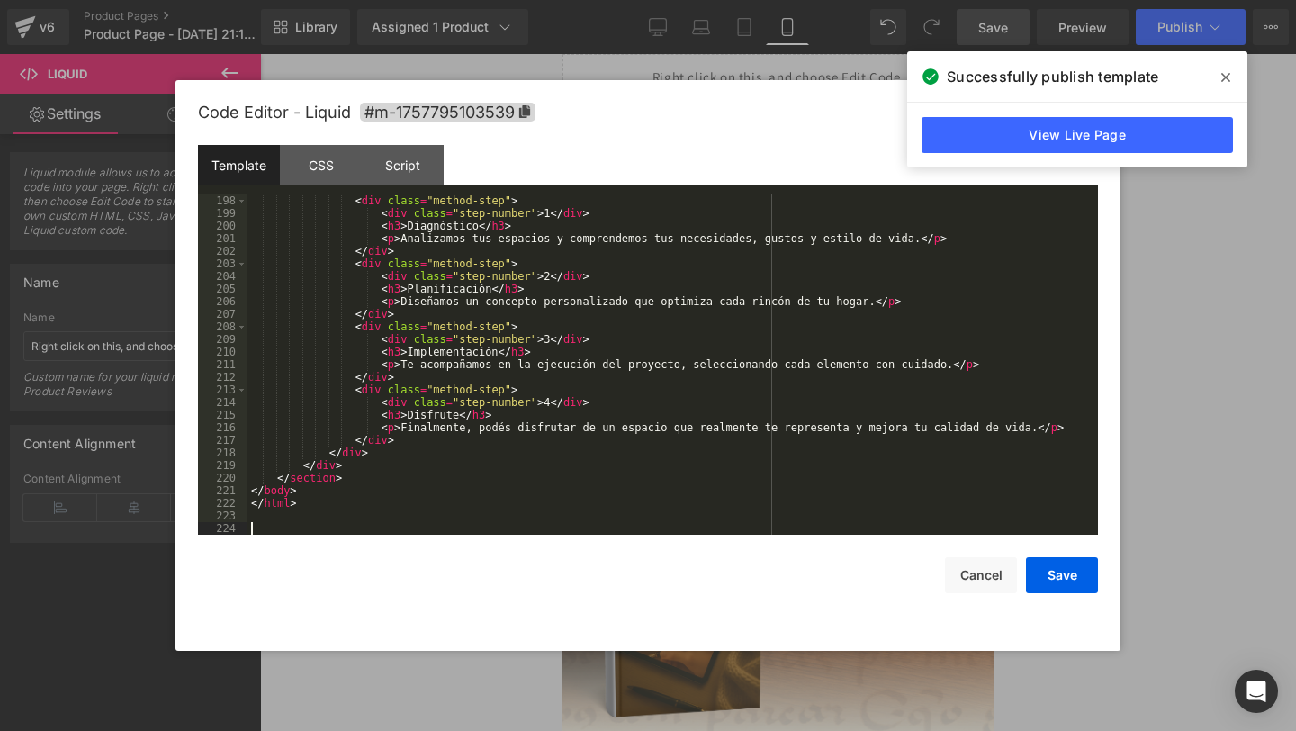
scroll to position [2521, 0]
click at [1055, 572] on button "Save" at bounding box center [1062, 575] width 72 height 36
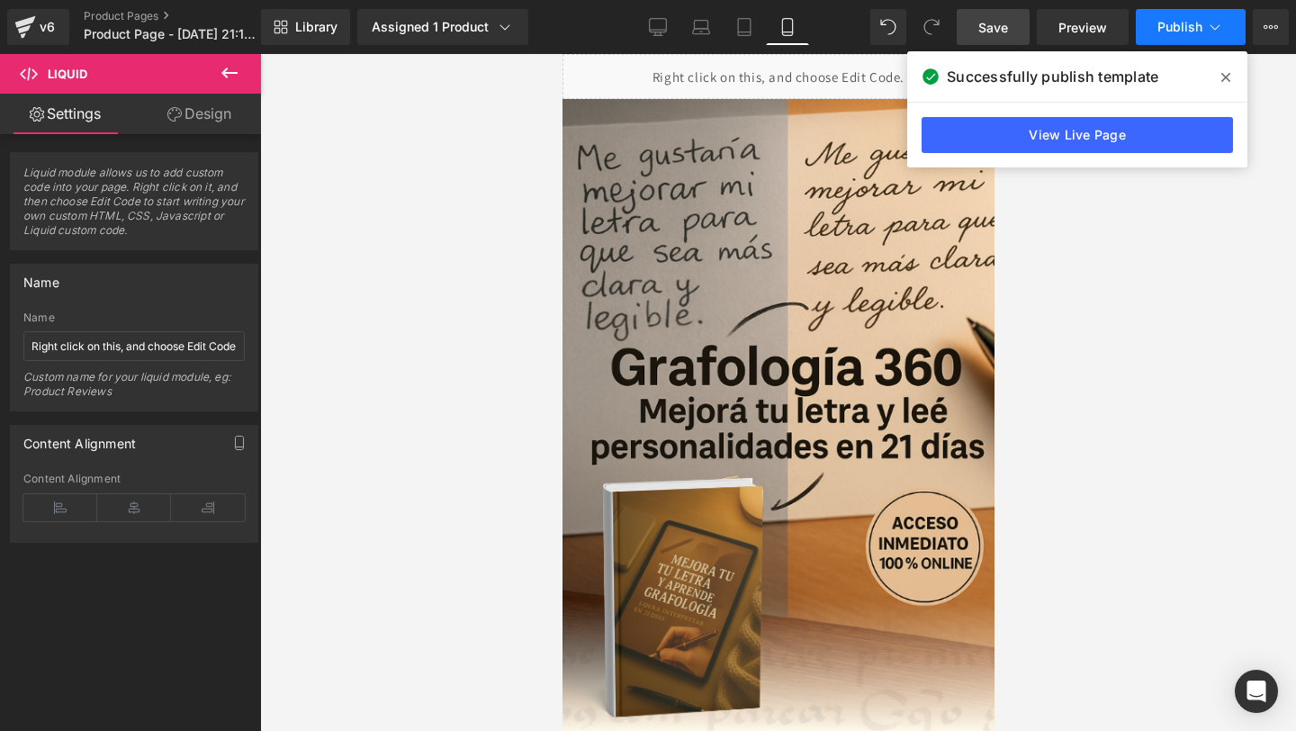
click at [1193, 41] on button "Publish" at bounding box center [1191, 27] width 110 height 36
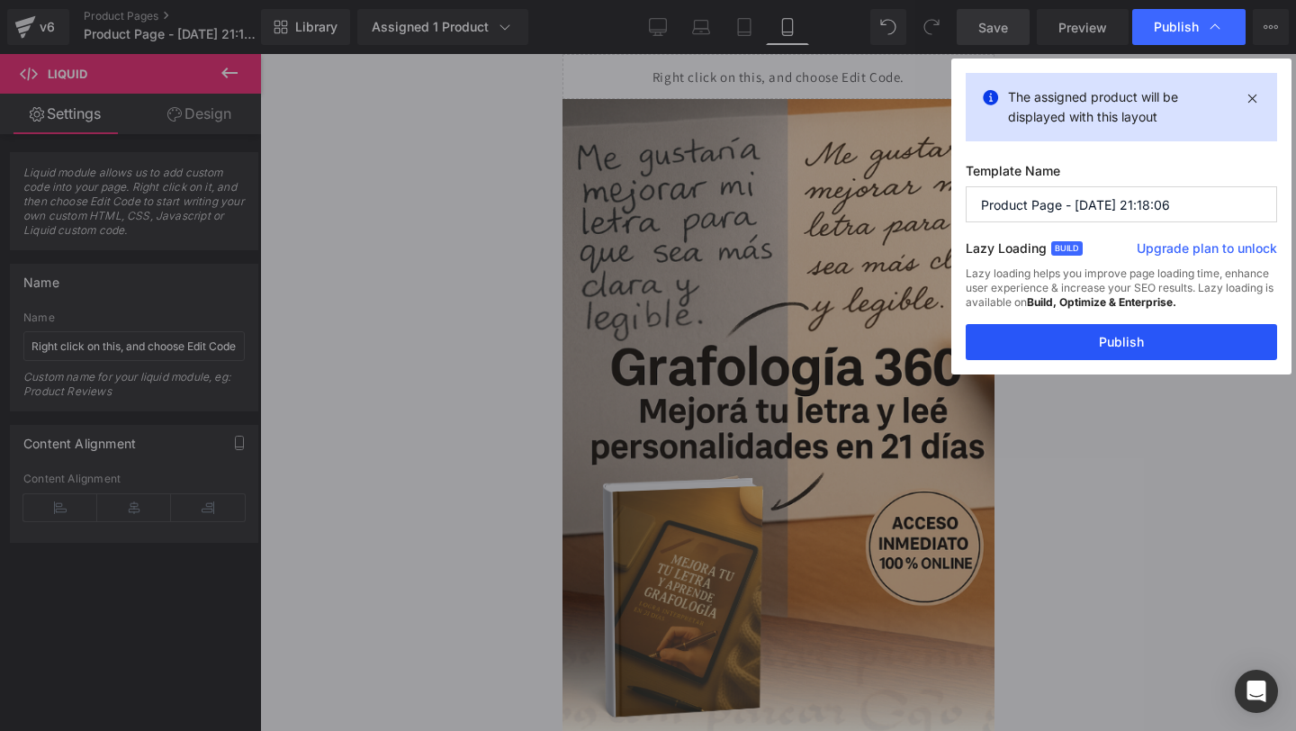
click at [1014, 347] on button "Publish" at bounding box center [1121, 342] width 311 height 36
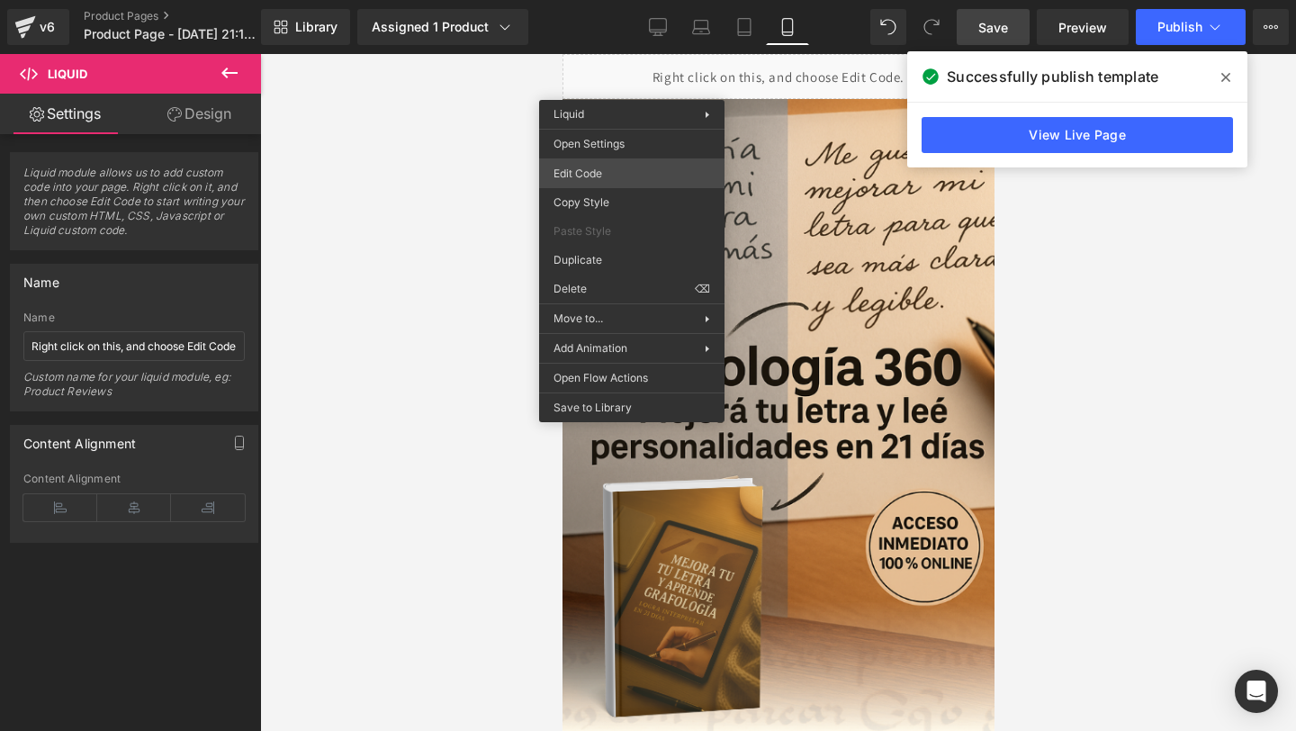
click at [585, 0] on div "Liquid You are previewing how the will restyle your page. You can not edit Elem…" at bounding box center [648, 0] width 1296 height 0
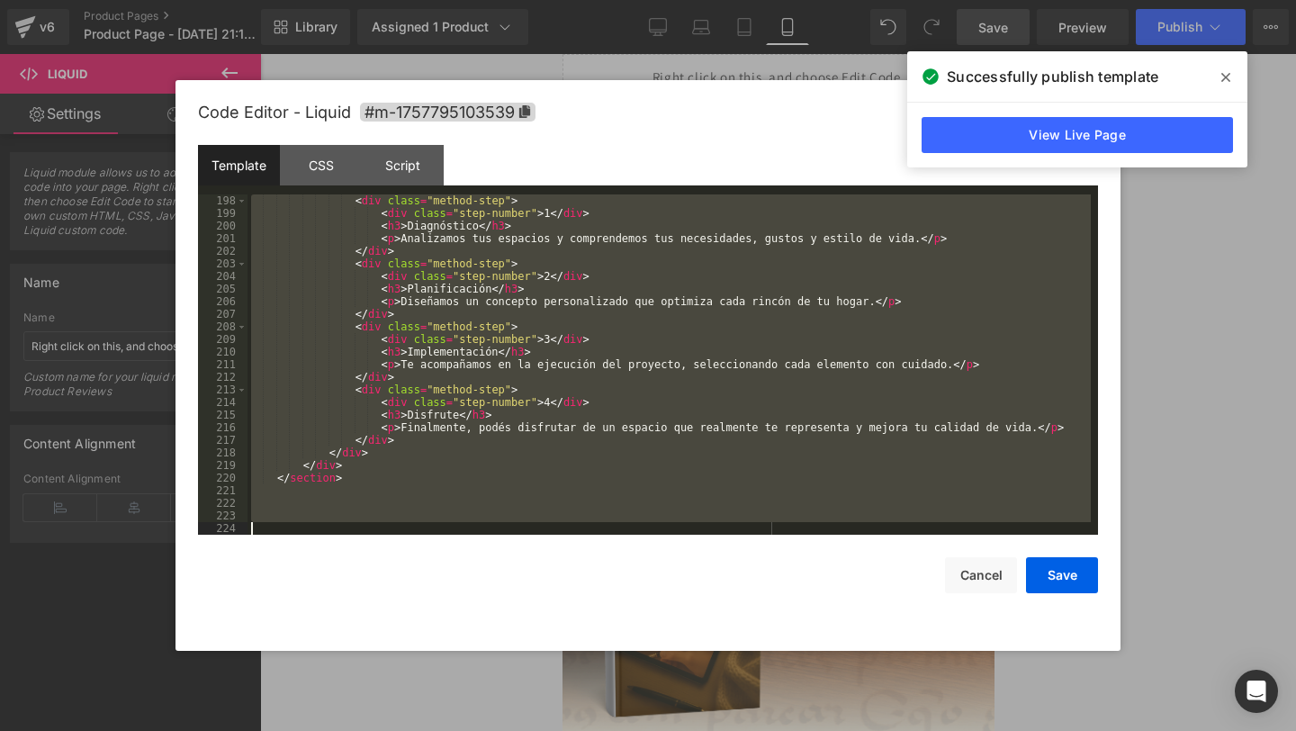
drag, startPoint x: 402, startPoint y: 215, endPoint x: 402, endPoint y: 730, distance: 514.9
click at [402, 730] on body "Liquid You are previewing how the will restyle your page. You can not edit Elem…" at bounding box center [648, 365] width 1296 height 731
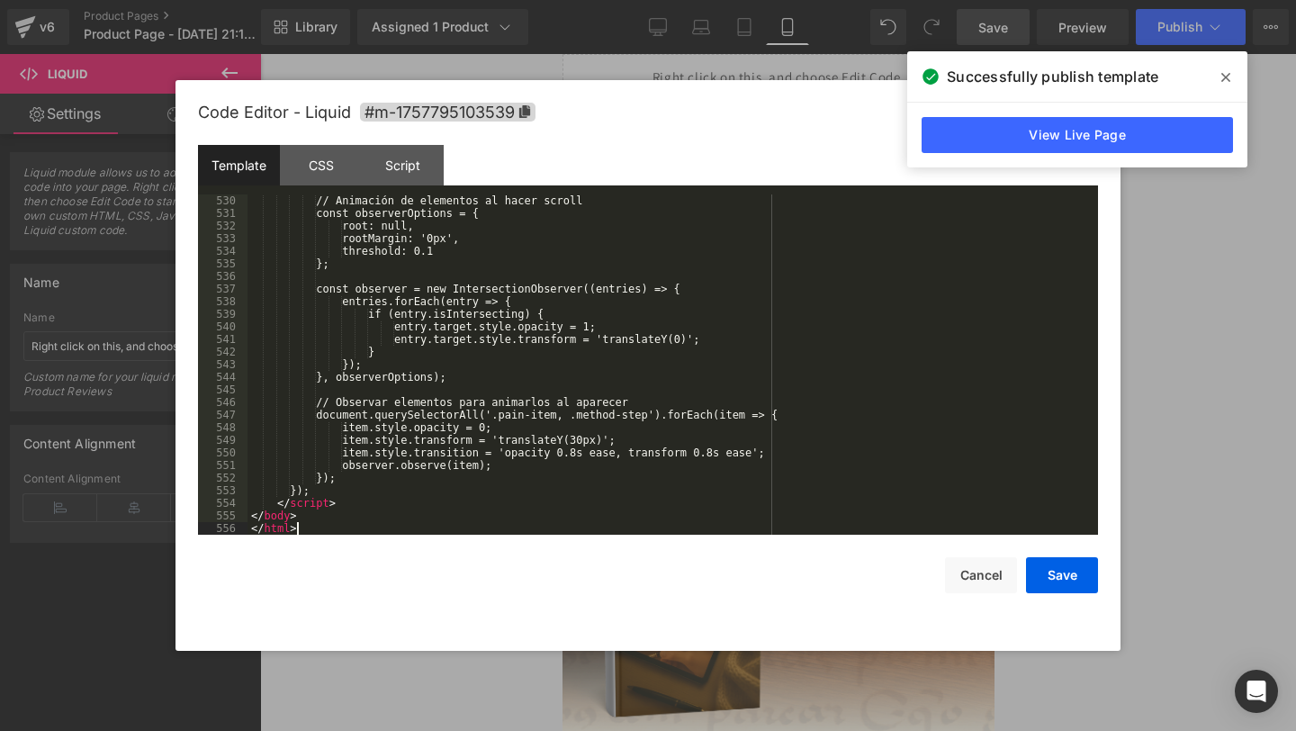
scroll to position [6793, 0]
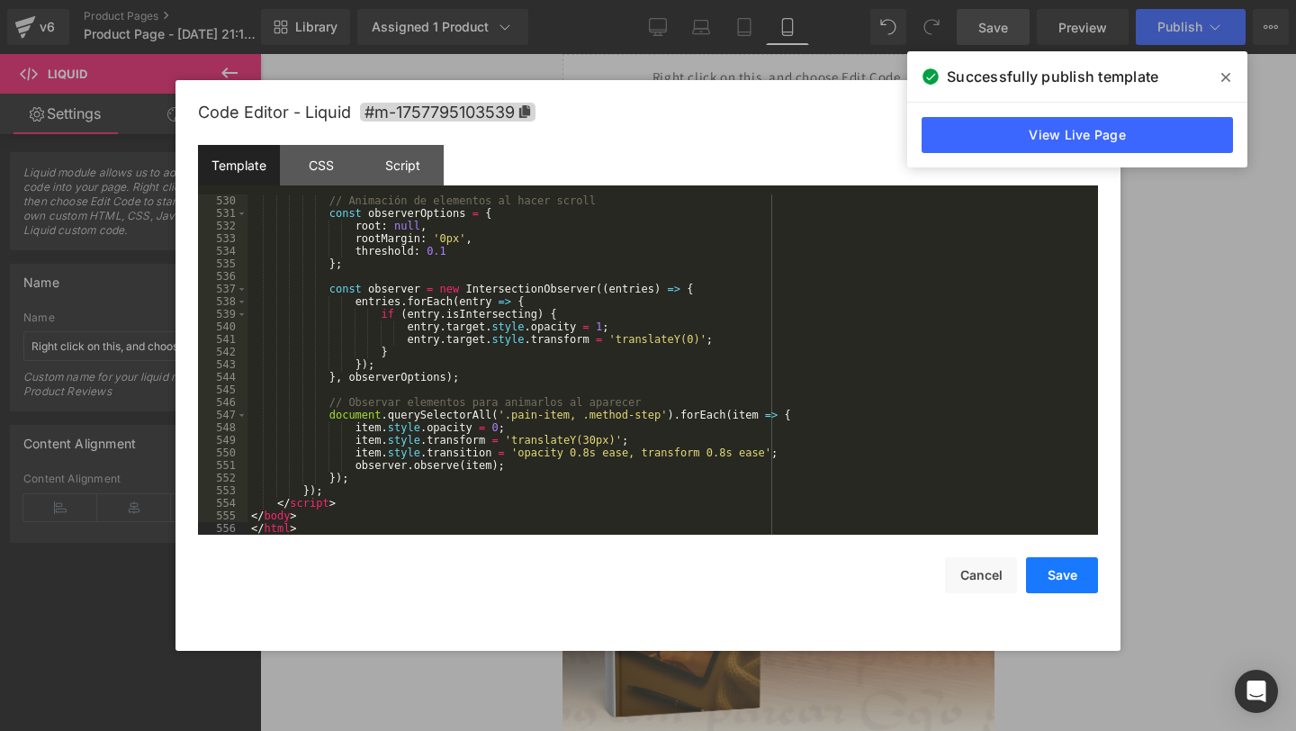
click at [1051, 577] on button "Save" at bounding box center [1062, 575] width 72 height 36
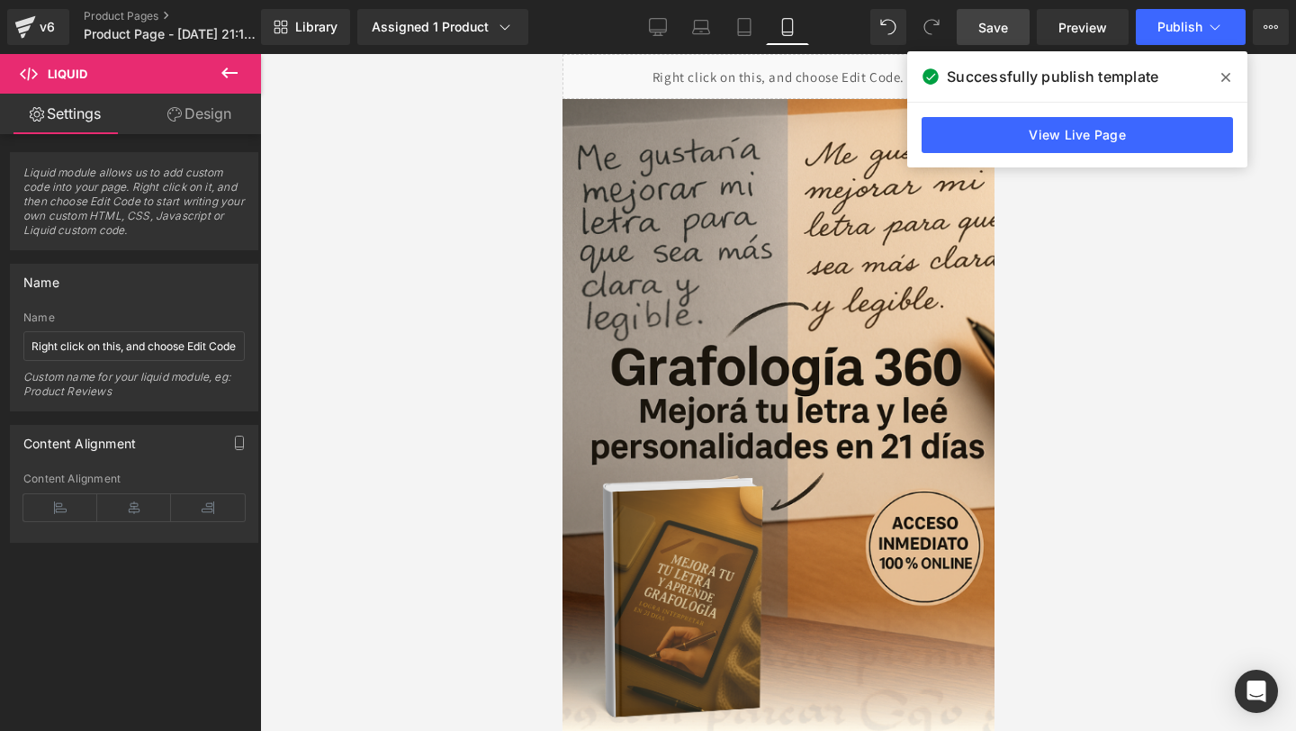
click at [983, 40] on link "Save" at bounding box center [993, 27] width 73 height 36
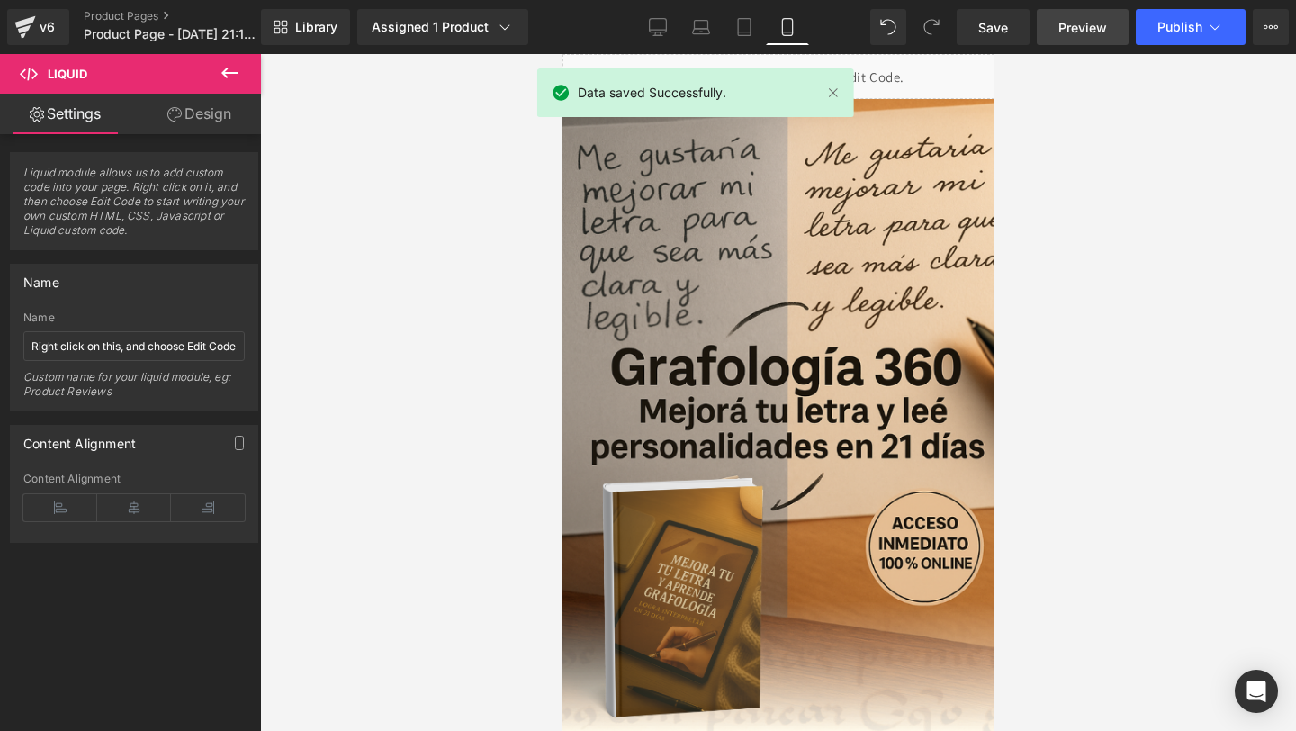
click at [1086, 26] on span "Preview" at bounding box center [1083, 27] width 49 height 19
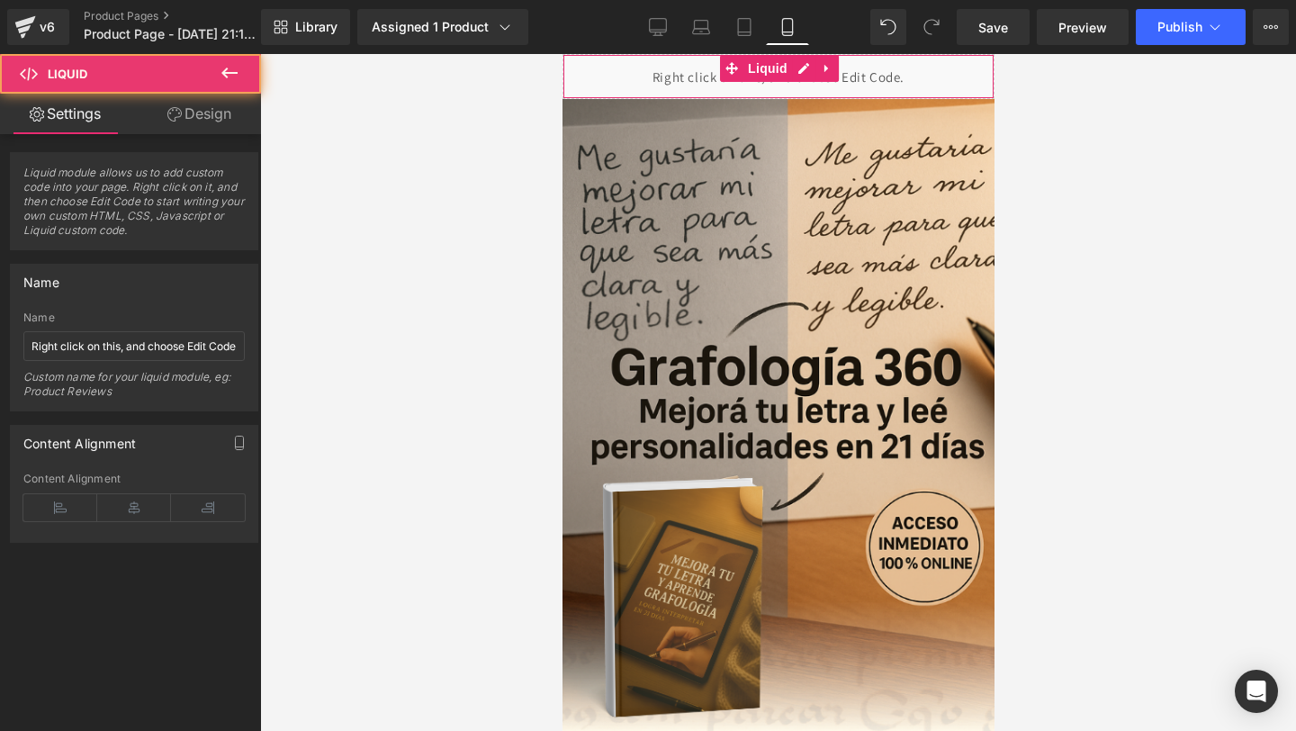
click at [609, 60] on div "Liquid" at bounding box center [778, 76] width 432 height 45
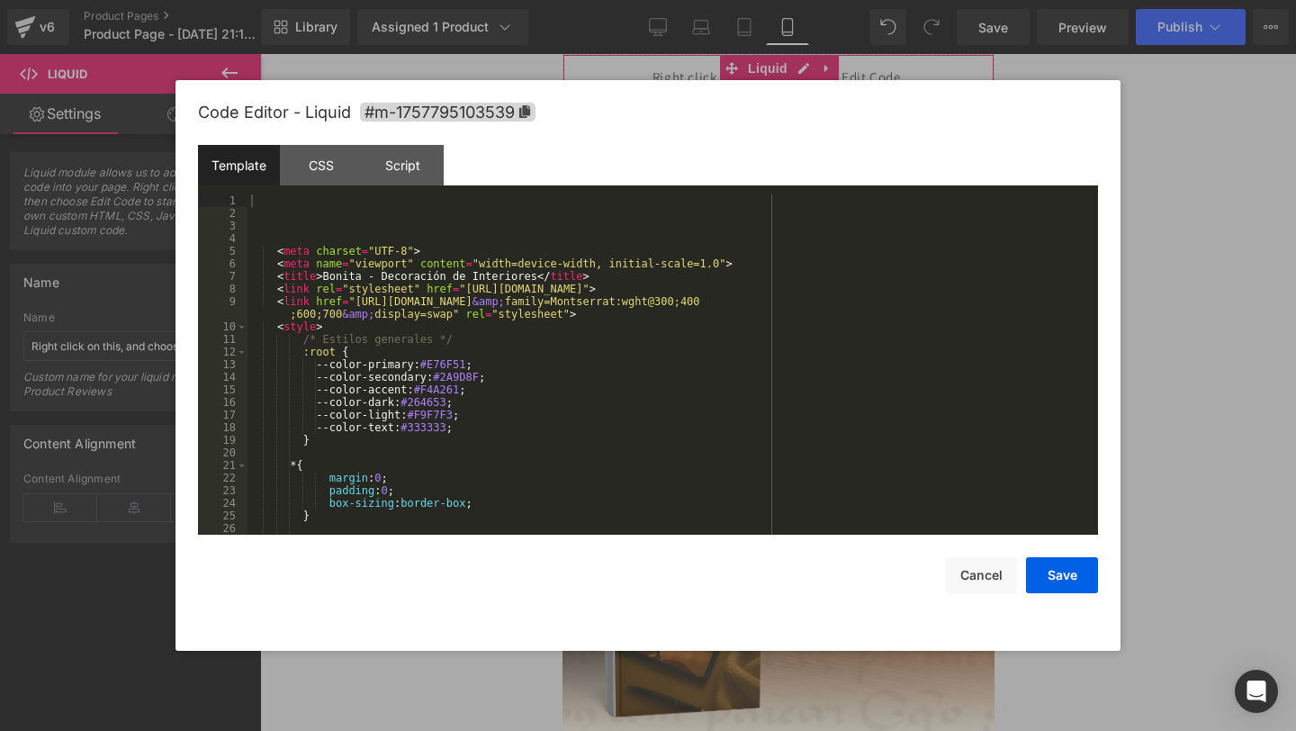
click at [575, 0] on div "Liquid You are previewing how the will restyle your page. You can not edit Elem…" at bounding box center [648, 0] width 1296 height 0
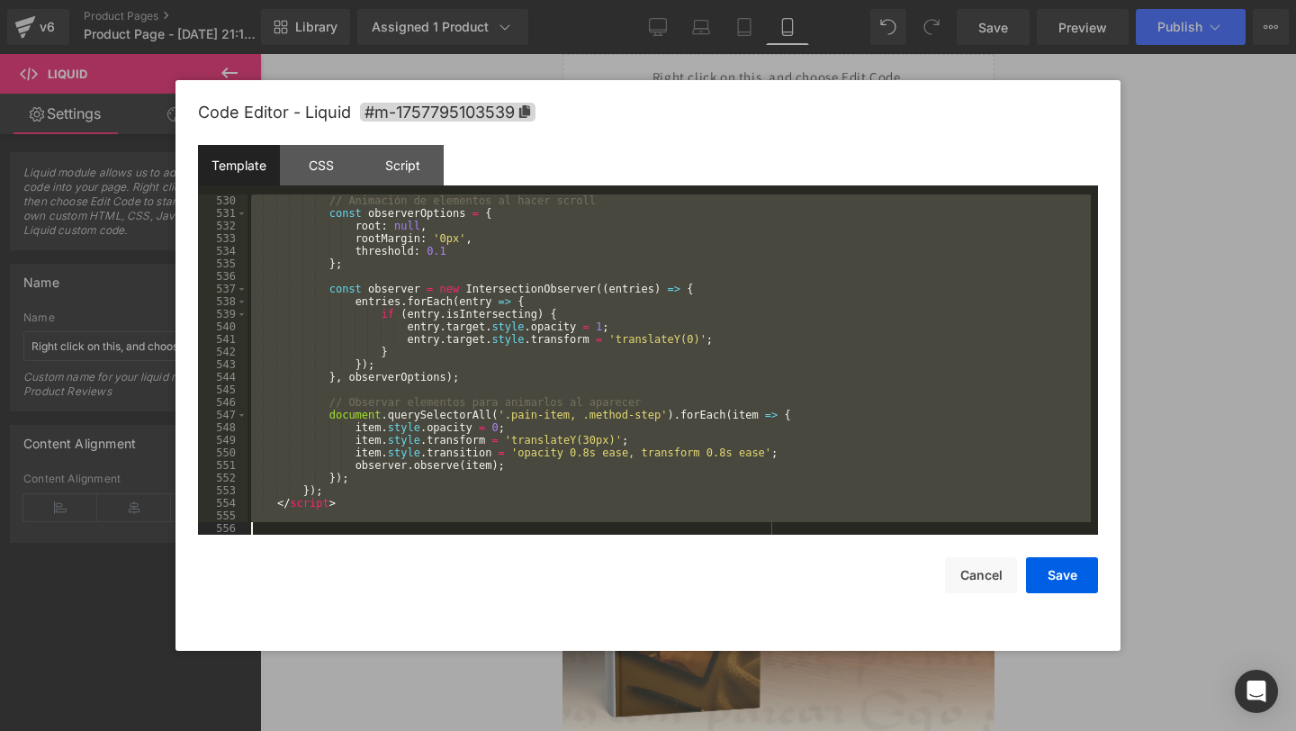
drag, startPoint x: 303, startPoint y: 215, endPoint x: 317, endPoint y: 730, distance: 515.1
click at [317, 730] on body "Liquid You are previewing how the will restyle your page. You can not edit Elem…" at bounding box center [648, 365] width 1296 height 731
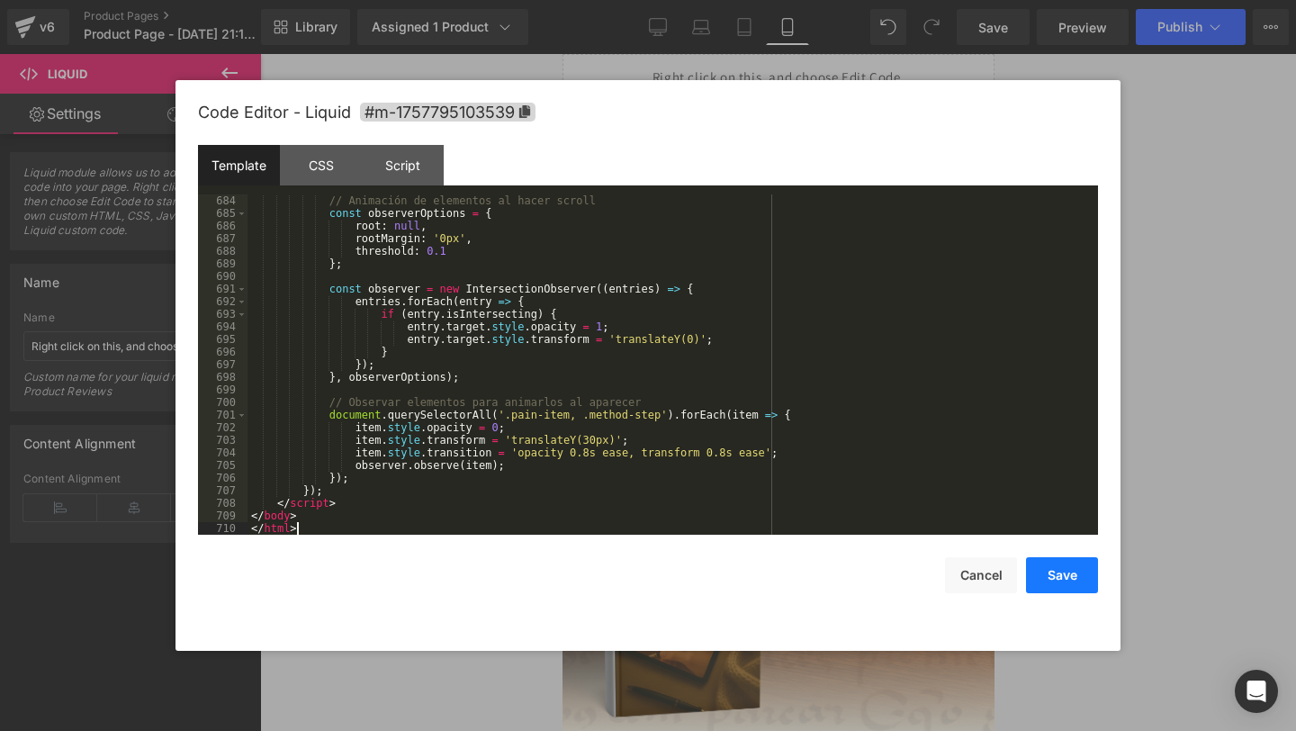
click at [1047, 564] on button "Save" at bounding box center [1062, 575] width 72 height 36
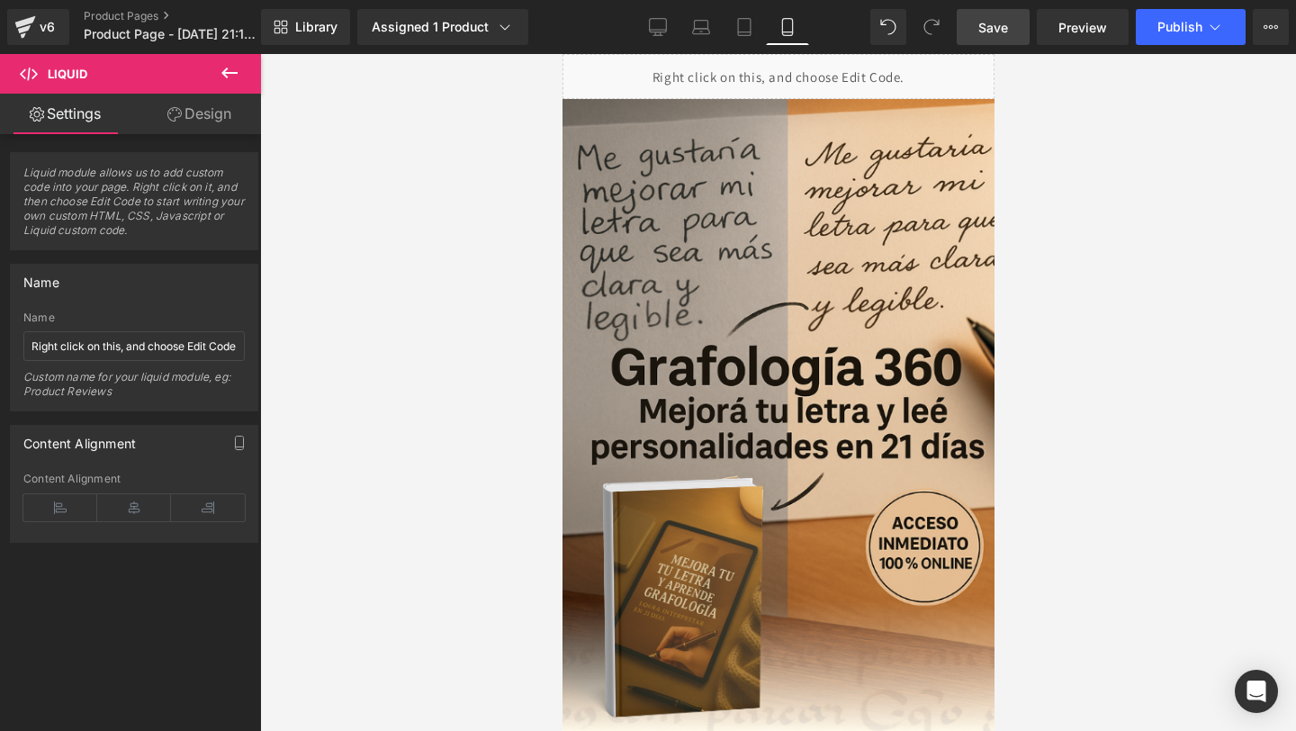
click at [1011, 38] on link "Save" at bounding box center [993, 27] width 73 height 36
click at [1062, 21] on span "Preview" at bounding box center [1083, 27] width 49 height 19
click at [1177, 39] on button "Publish" at bounding box center [1191, 27] width 110 height 36
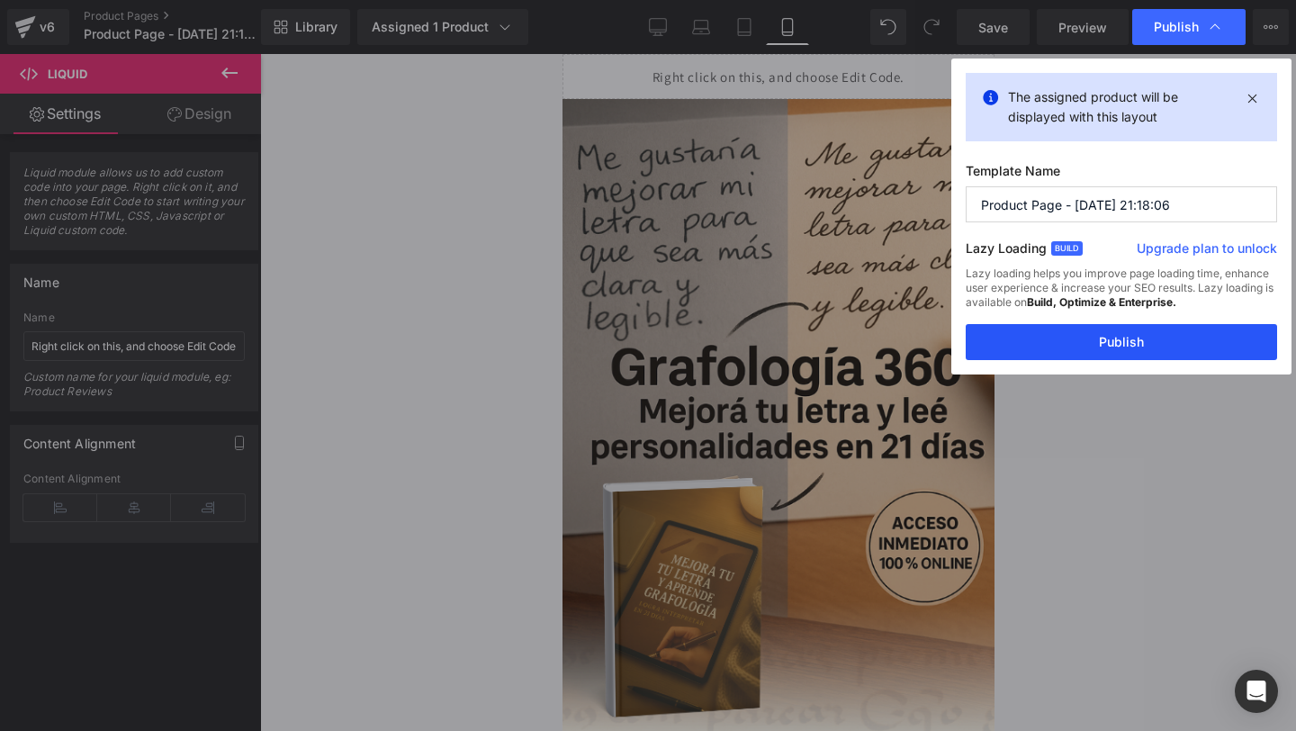
click at [1023, 338] on button "Publish" at bounding box center [1121, 342] width 311 height 36
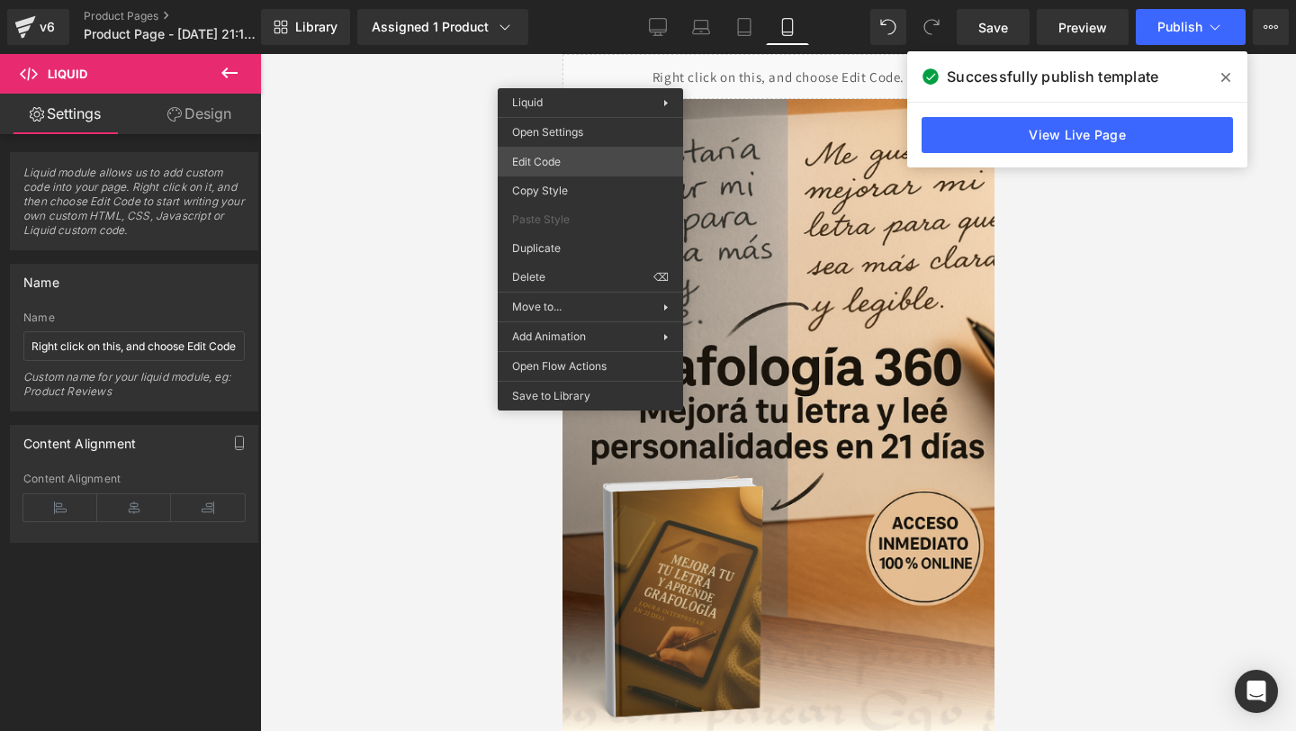
click at [607, 0] on div "Liquid You are previewing how the will restyle your page. You can not edit Elem…" at bounding box center [648, 0] width 1296 height 0
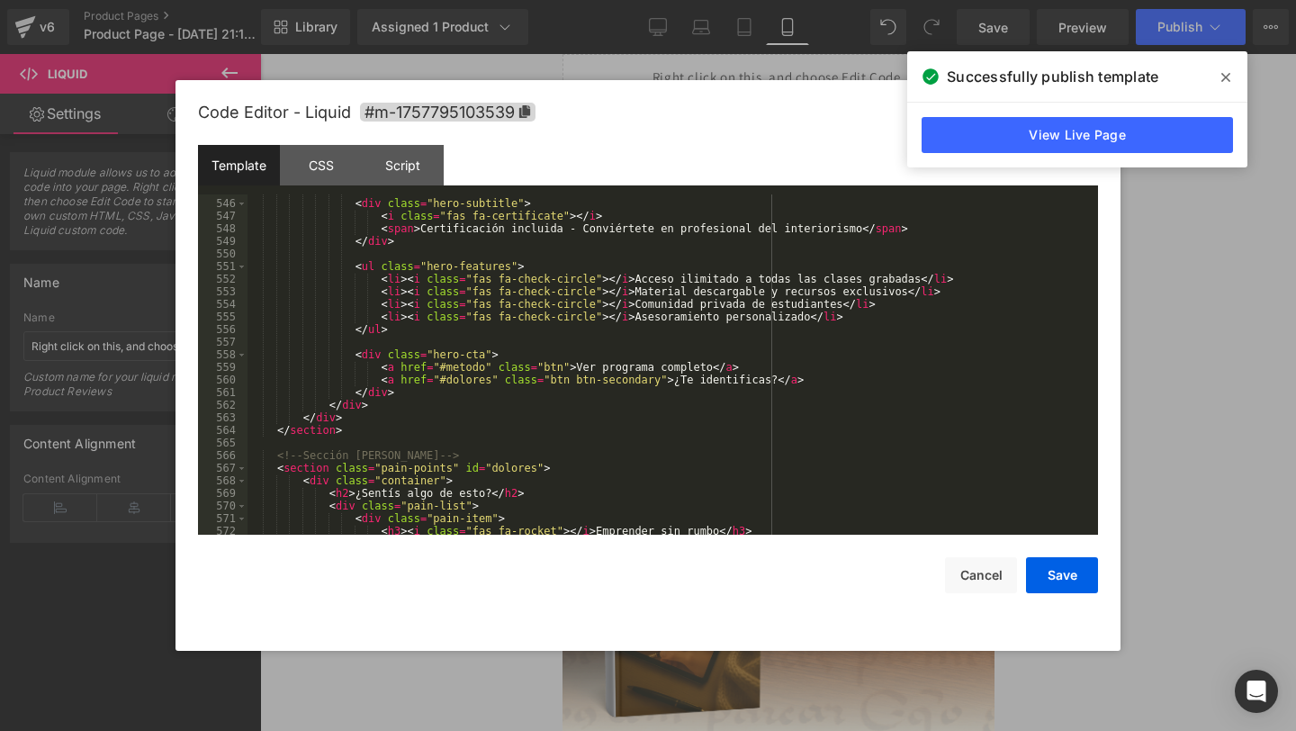
scroll to position [6914, 0]
drag, startPoint x: 641, startPoint y: 307, endPoint x: 848, endPoint y: 309, distance: 207.1
click at [848, 309] on div "< div class = "hero-subtitle" > < i class = "fas fa-certificate" > </ i > < spa…" at bounding box center [670, 370] width 844 height 366
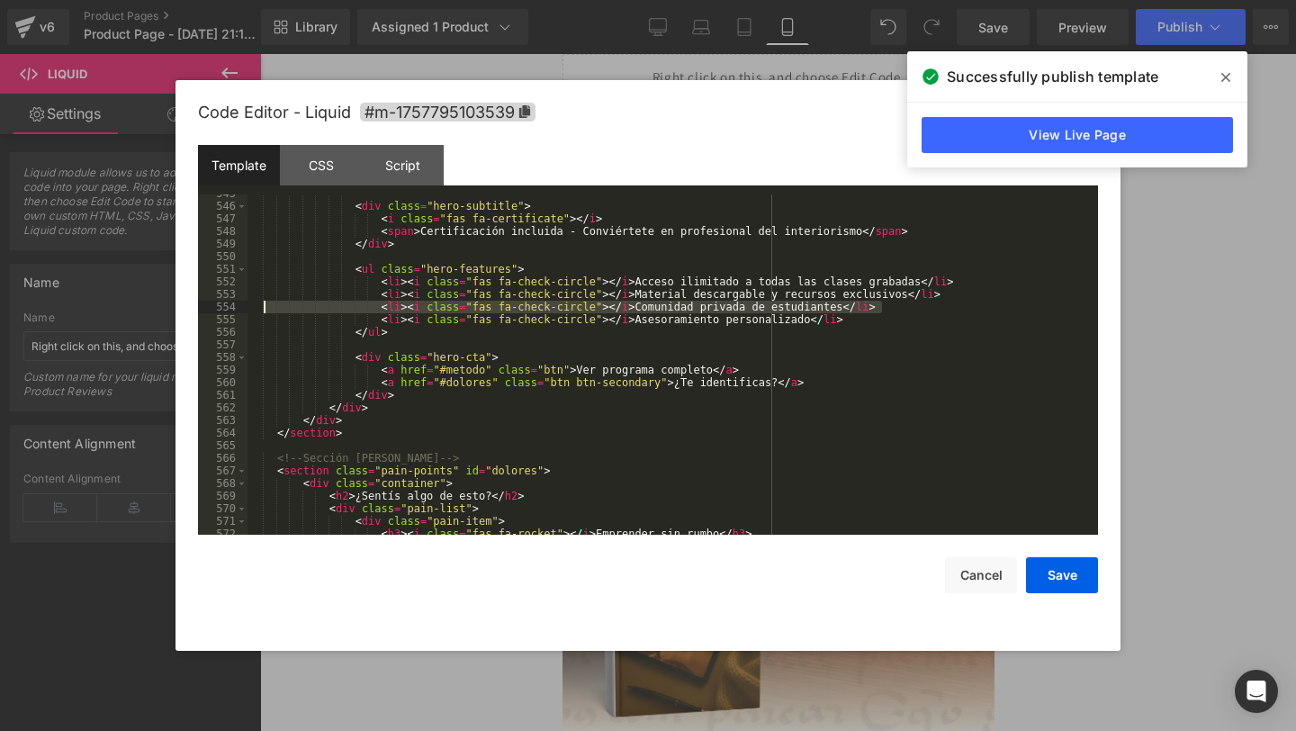
drag, startPoint x: 925, startPoint y: 311, endPoint x: 261, endPoint y: 305, distance: 663.5
click at [261, 305] on div "< div class = "hero-subtitle" > < i class = "fas fa-certificate" > </ i > < spa…" at bounding box center [670, 370] width 844 height 366
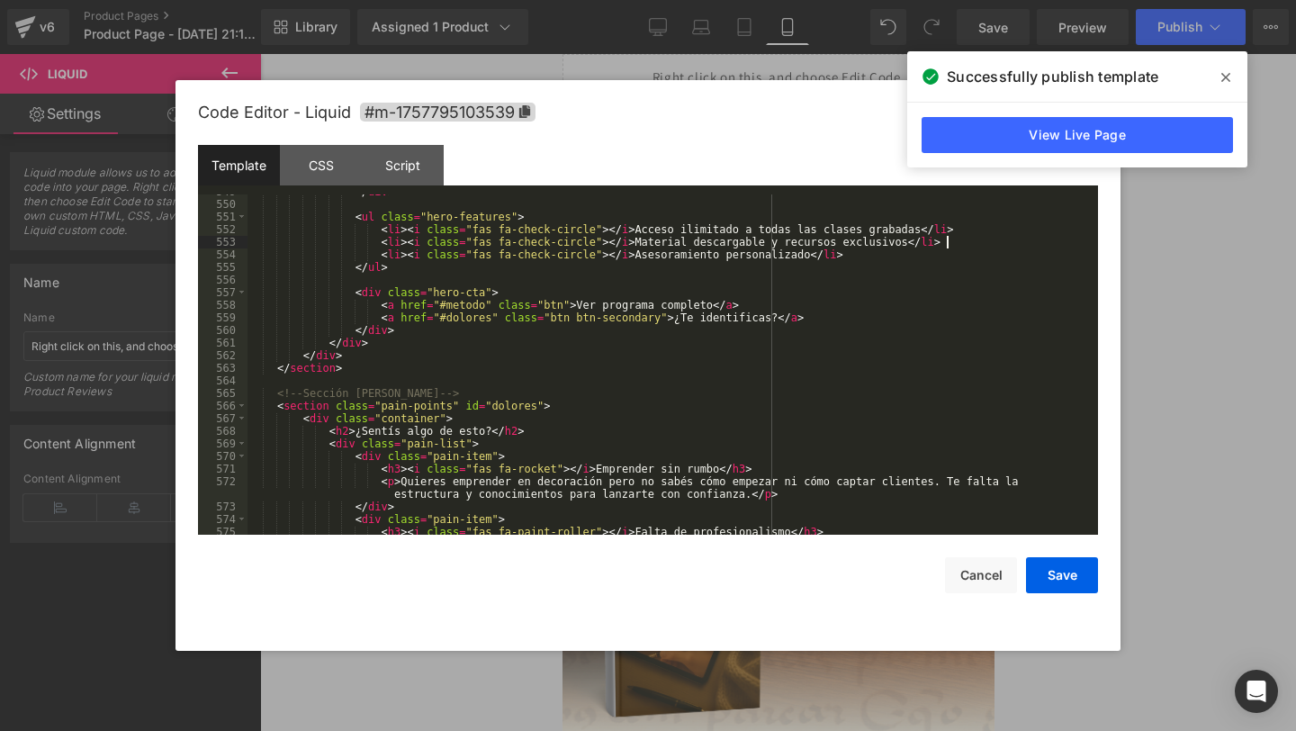
scroll to position [6972, 0]
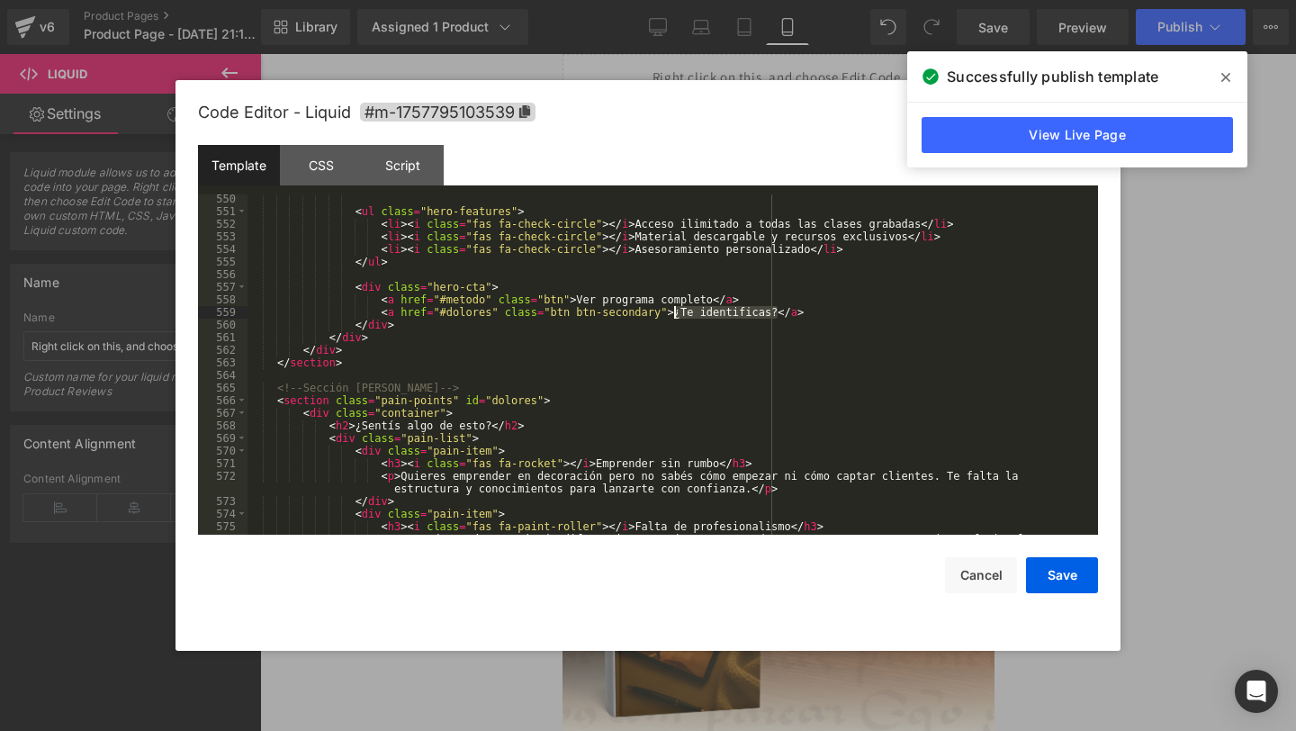
drag, startPoint x: 777, startPoint y: 309, endPoint x: 673, endPoint y: 313, distance: 103.6
click at [673, 313] on div "< ul class = "hero-features" > < li > < i class = "fas fa-check-circle" > </ i …" at bounding box center [670, 382] width 844 height 378
click at [673, 316] on div "< ul class = "hero-features" > < li > < i class = "fas fa-check-circle" > </ i …" at bounding box center [670, 382] width 844 height 378
drag, startPoint x: 748, startPoint y: 314, endPoint x: 673, endPoint y: 316, distance: 74.7
click at [673, 316] on div "< ul class = "hero-features" > < li > < i class = "fas fa-check-circle" > </ i …" at bounding box center [670, 382] width 844 height 378
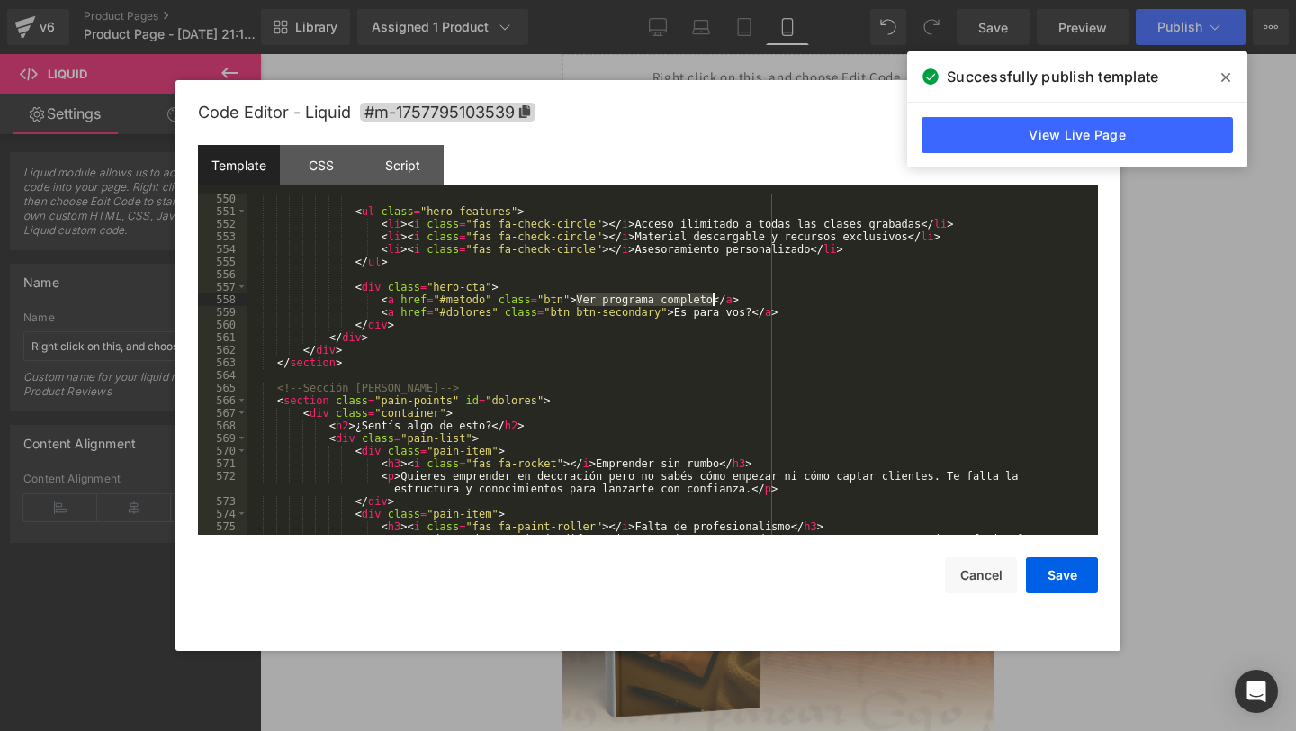
drag, startPoint x: 575, startPoint y: 301, endPoint x: 712, endPoint y: 295, distance: 136.9
click at [712, 295] on div "< ul class = "hero-features" > < li > < i class = "fas fa-check-circle" > </ i …" at bounding box center [670, 382] width 844 height 378
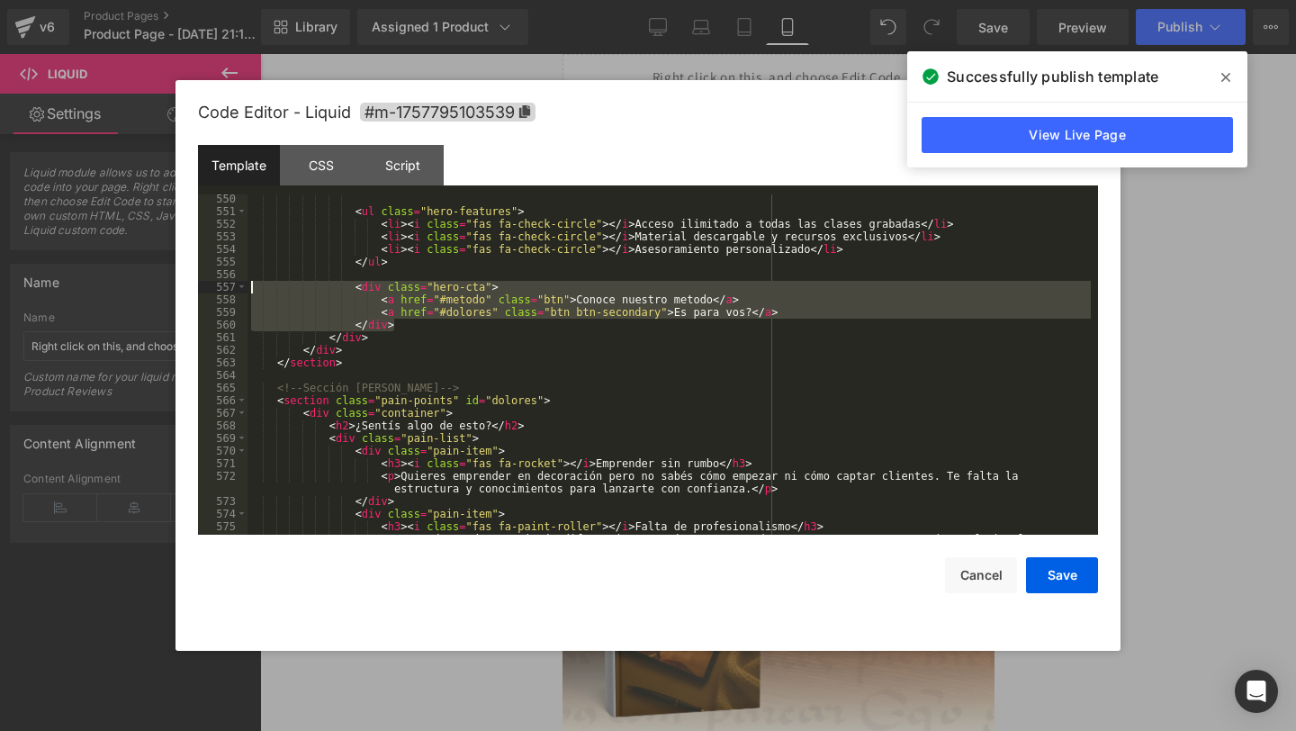
drag, startPoint x: 815, startPoint y: 319, endPoint x: 249, endPoint y: 287, distance: 566.2
click at [249, 287] on div "< ul class = "hero-features" > < li > < i class = "fas fa-check-circle" > </ i …" at bounding box center [670, 382] width 844 height 378
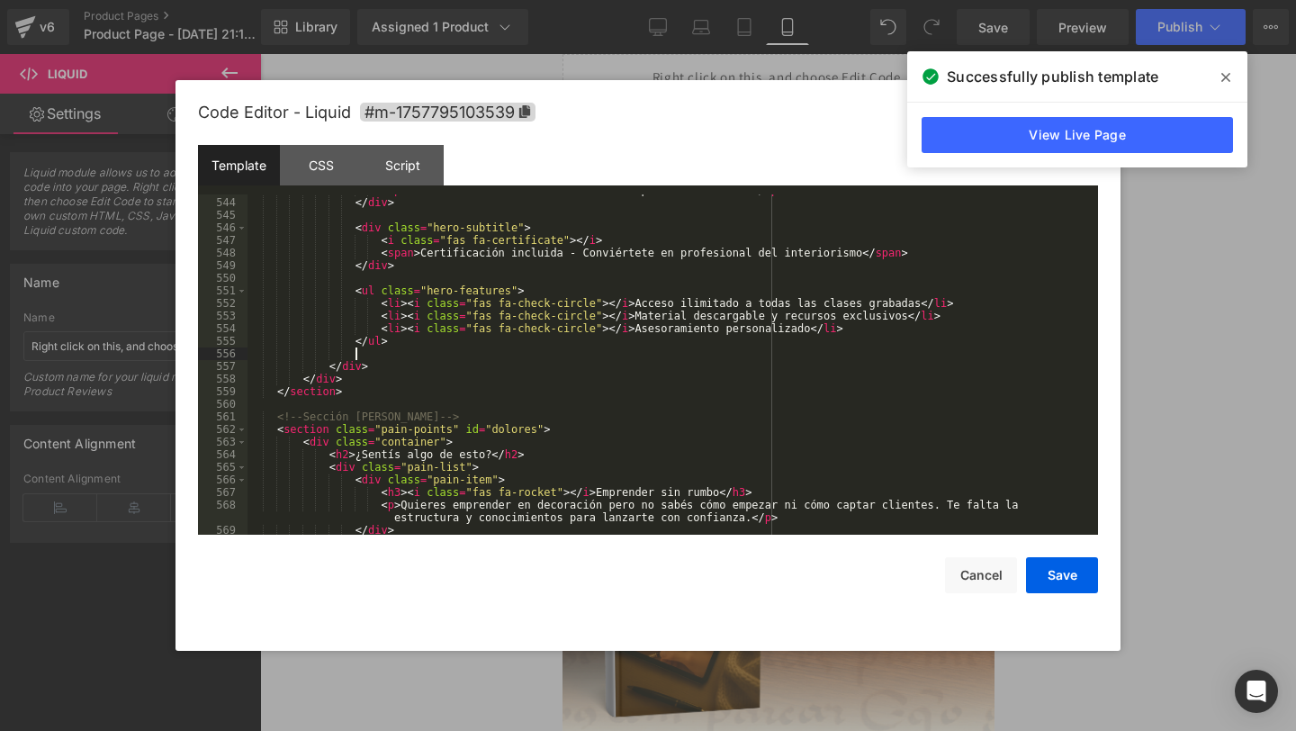
scroll to position [6898, 0]
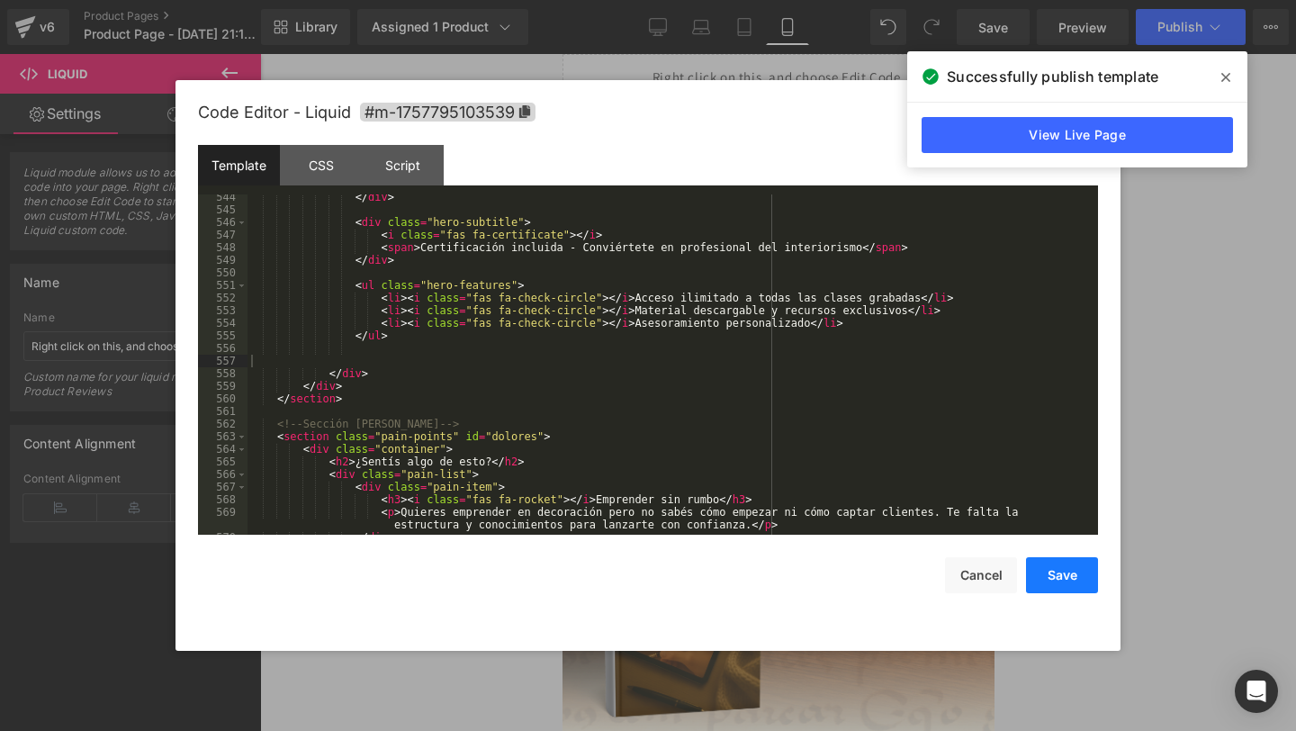
click at [1062, 578] on button "Save" at bounding box center [1062, 575] width 72 height 36
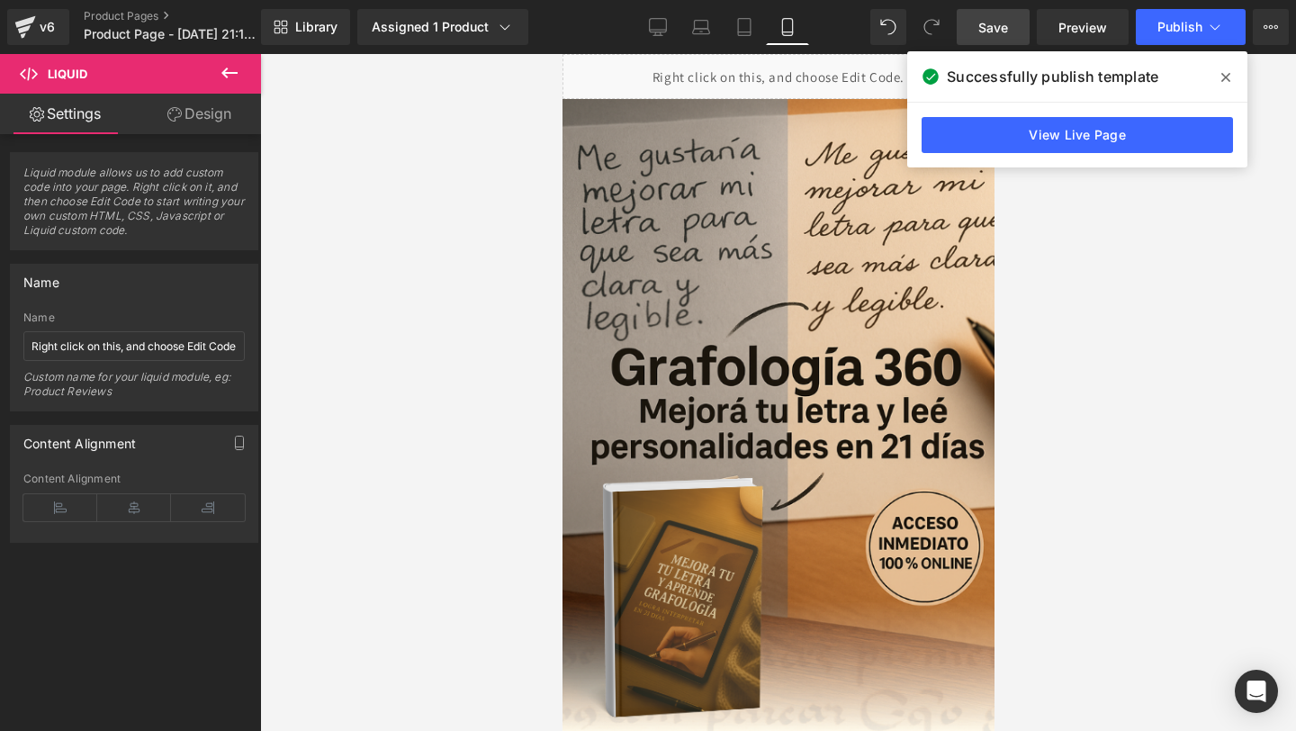
click at [1003, 31] on span "Save" at bounding box center [994, 27] width 30 height 19
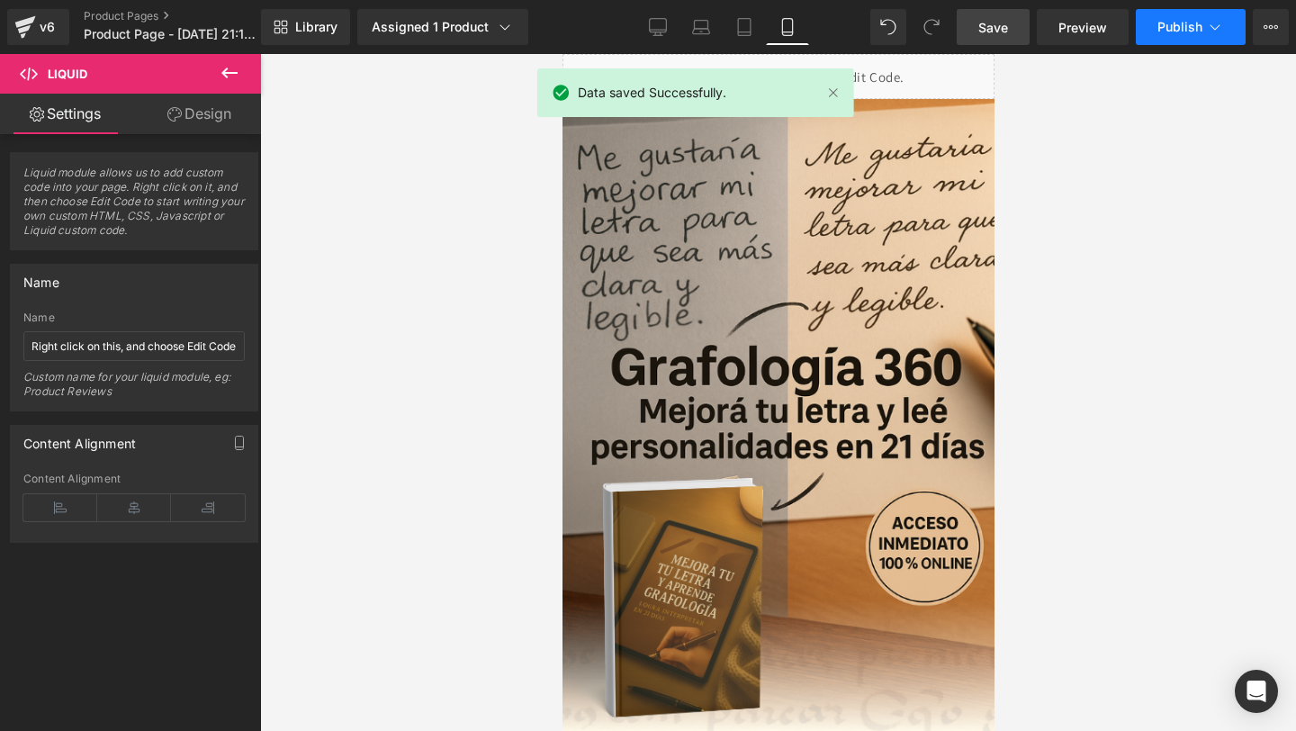
click at [1166, 26] on span "Publish" at bounding box center [1180, 27] width 45 height 14
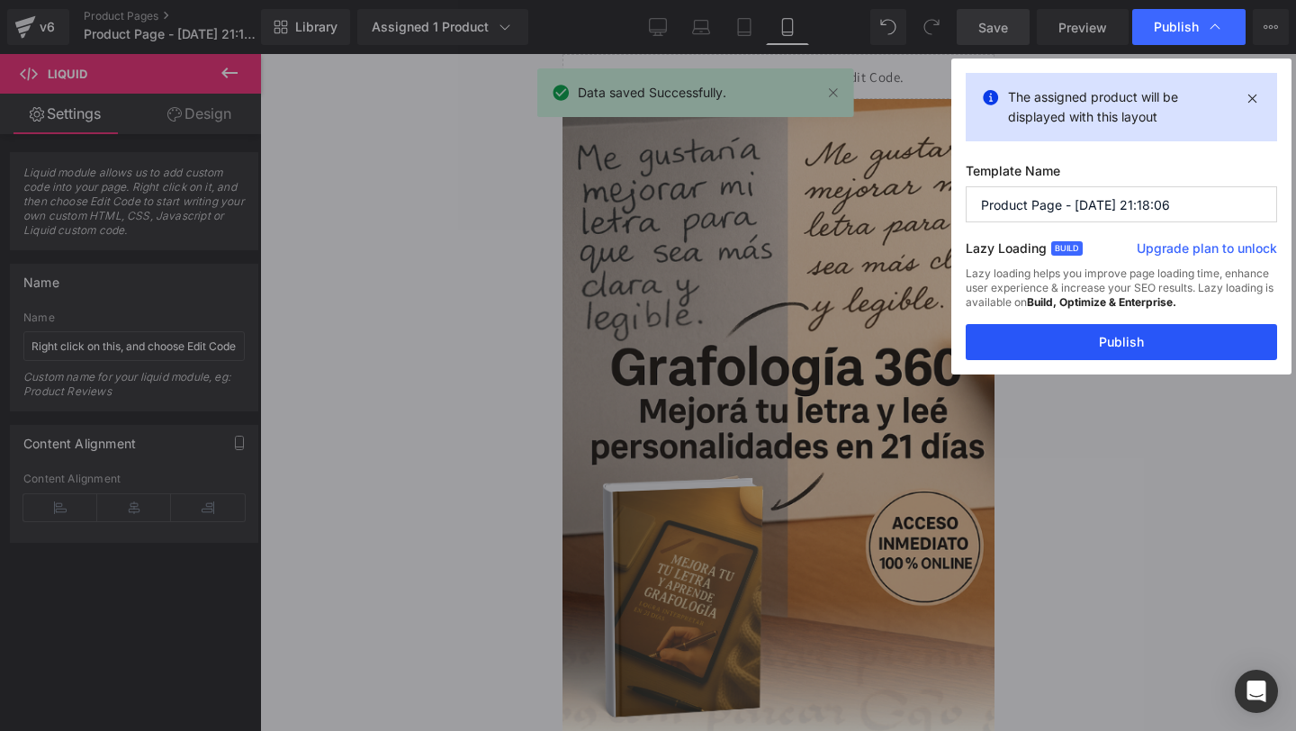
click at [1041, 357] on button "Publish" at bounding box center [1121, 342] width 311 height 36
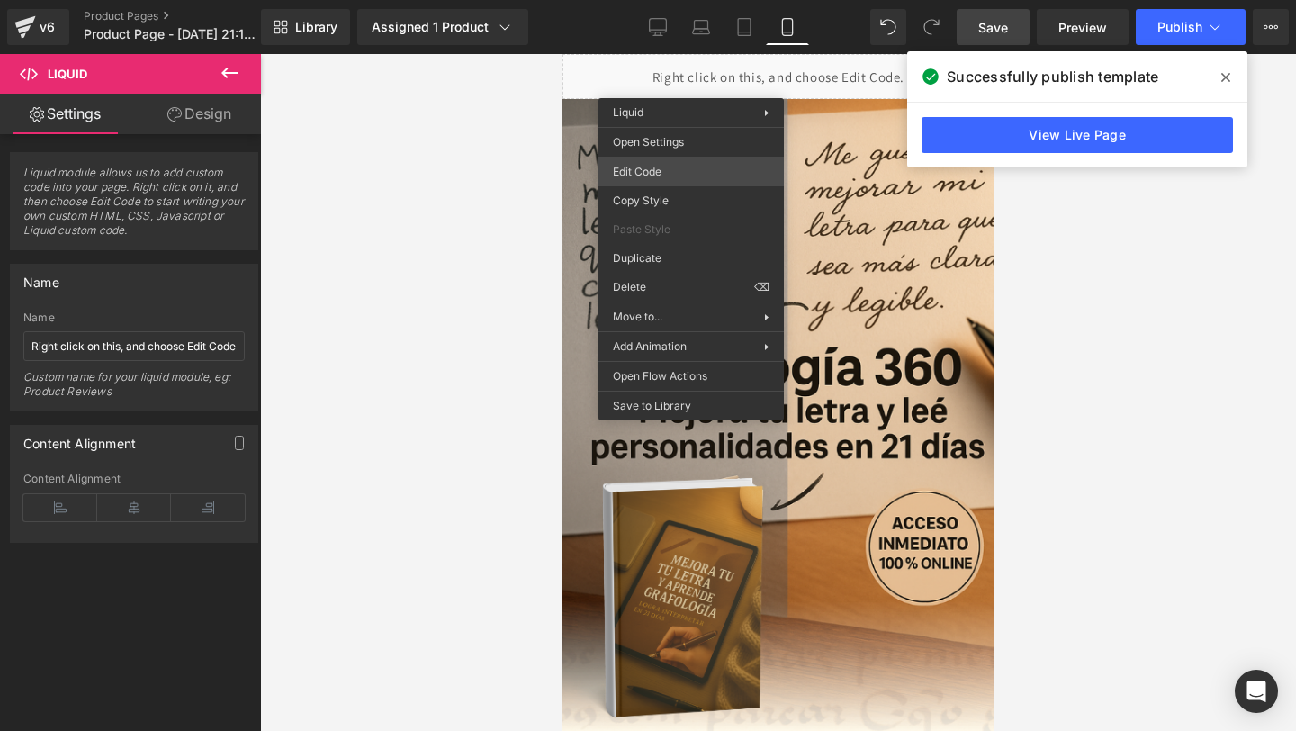
click at [646, 0] on div "Liquid You are previewing how the will restyle your page. You can not edit Elem…" at bounding box center [648, 0] width 1296 height 0
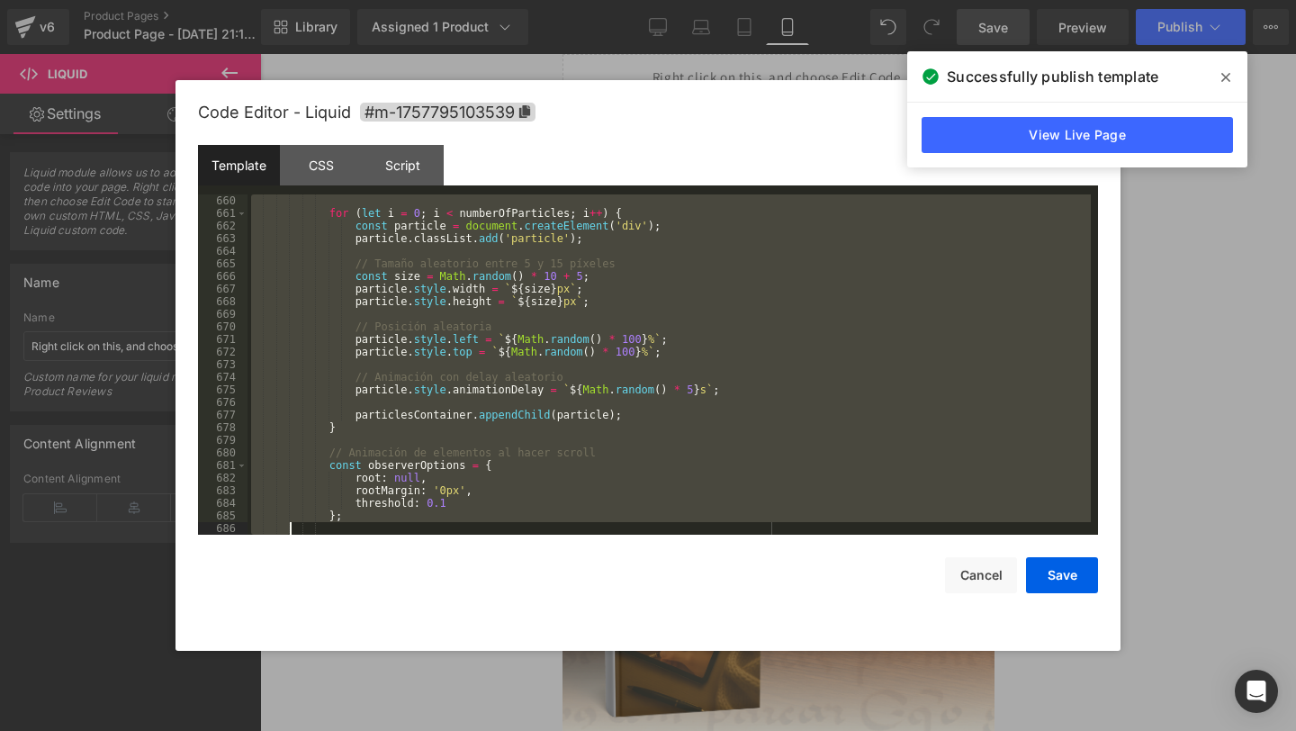
scroll to position [8759, 0]
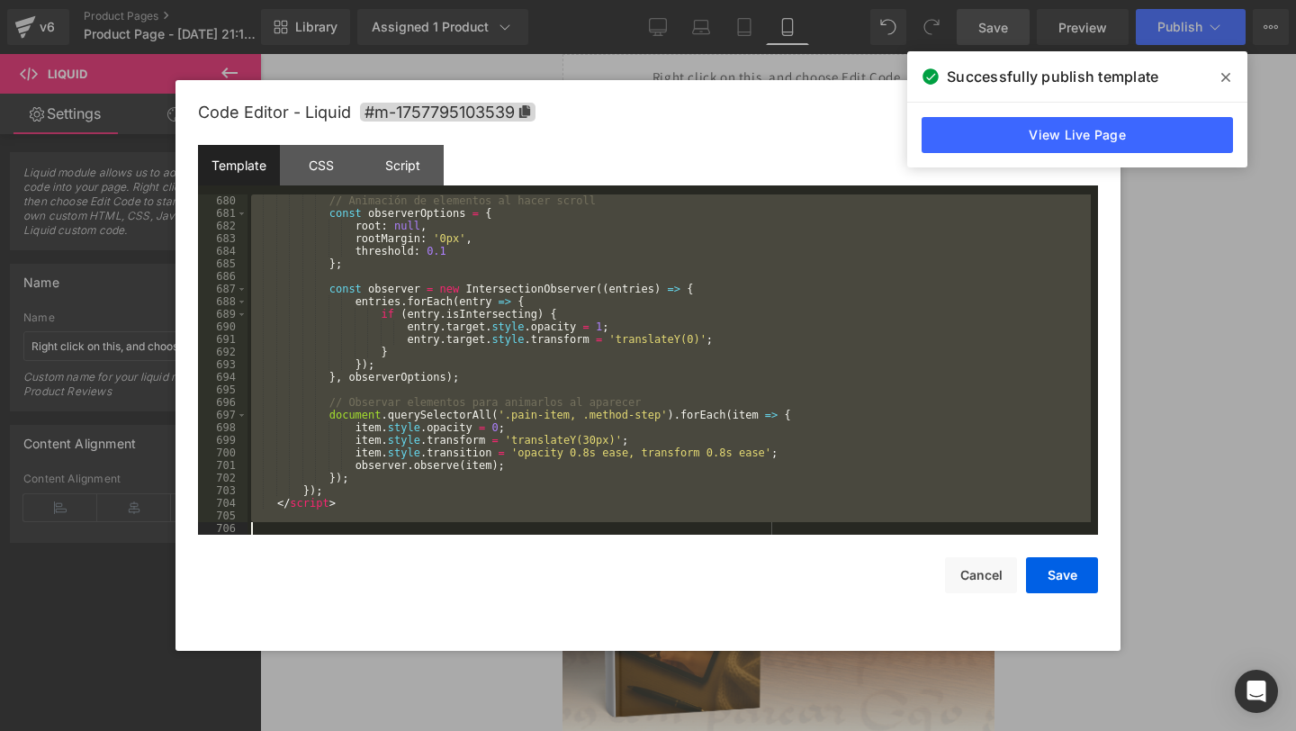
drag, startPoint x: 288, startPoint y: 208, endPoint x: 292, endPoint y: 598, distance: 389.8
click at [292, 598] on div "Code Editor - Liquid #m-1757795103539 Template CSS Script Data 680 681 682 683 …" at bounding box center [648, 365] width 900 height 571
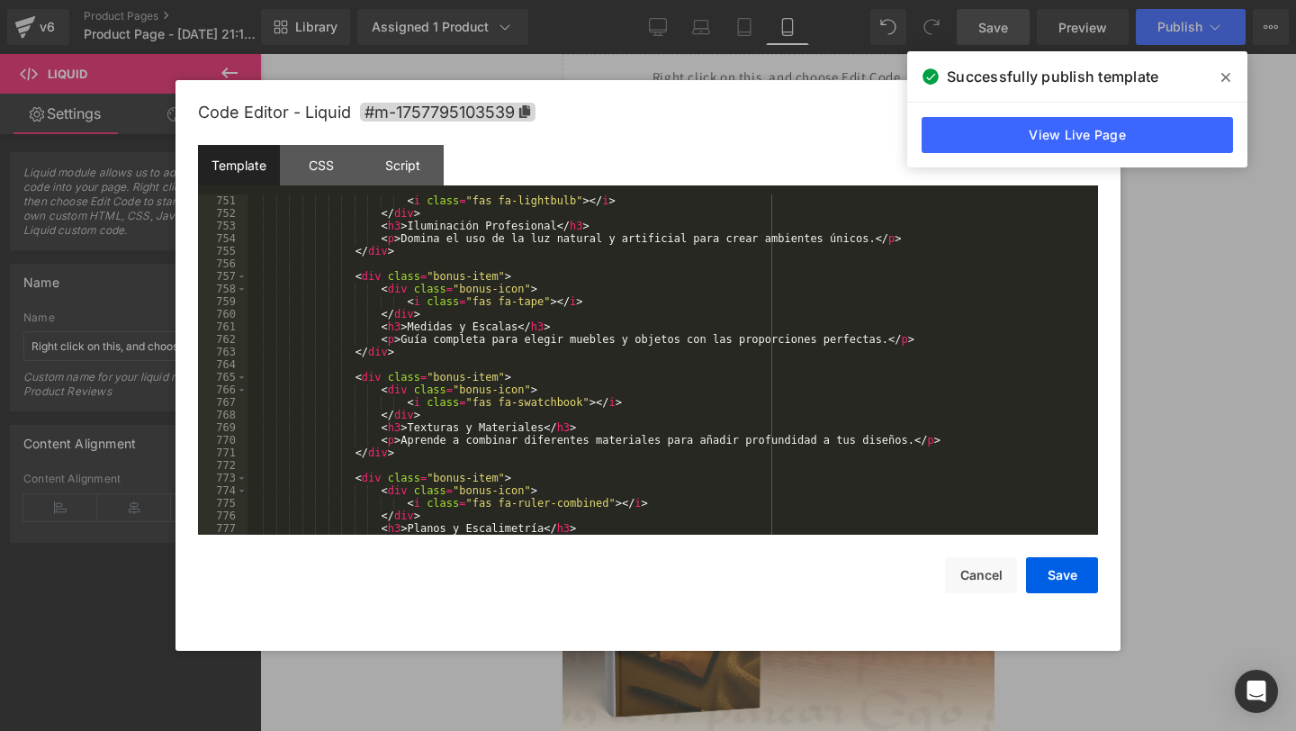
scroll to position [9642, 0]
click at [1075, 582] on button "Save" at bounding box center [1062, 575] width 72 height 36
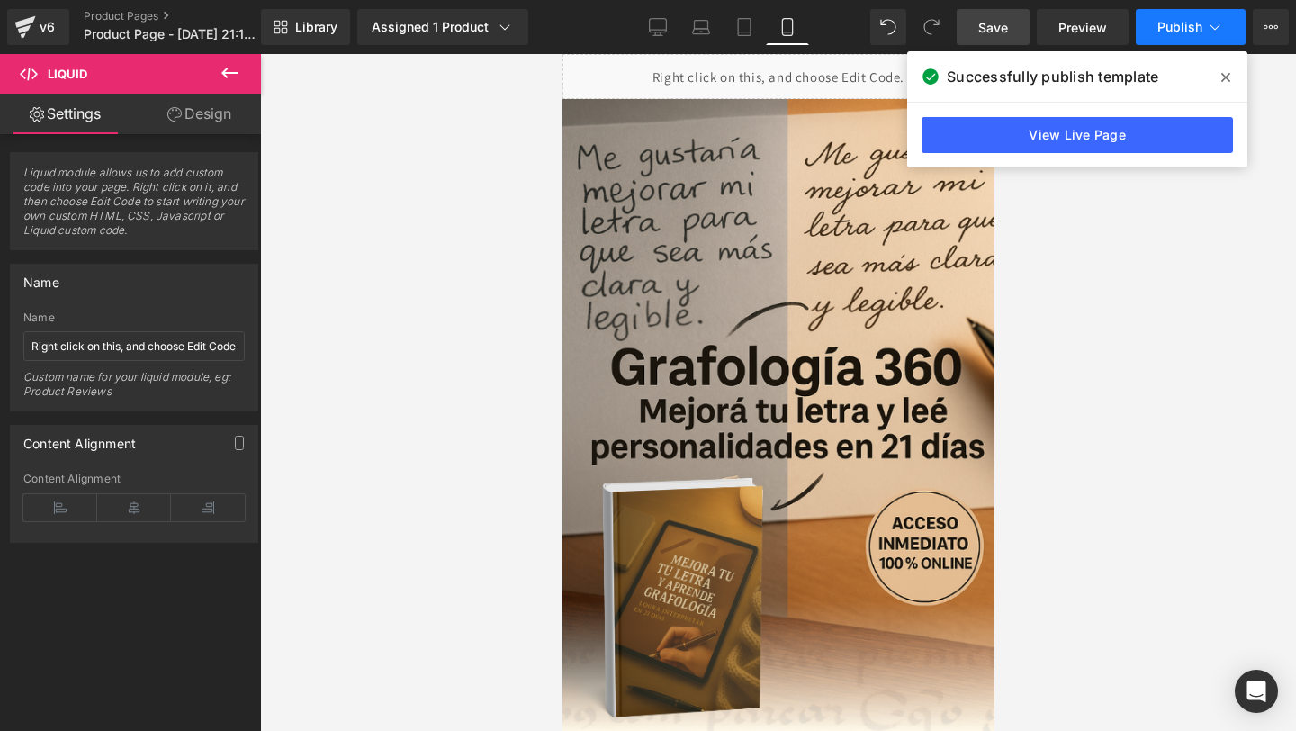
click at [1185, 41] on button "Publish" at bounding box center [1191, 27] width 110 height 36
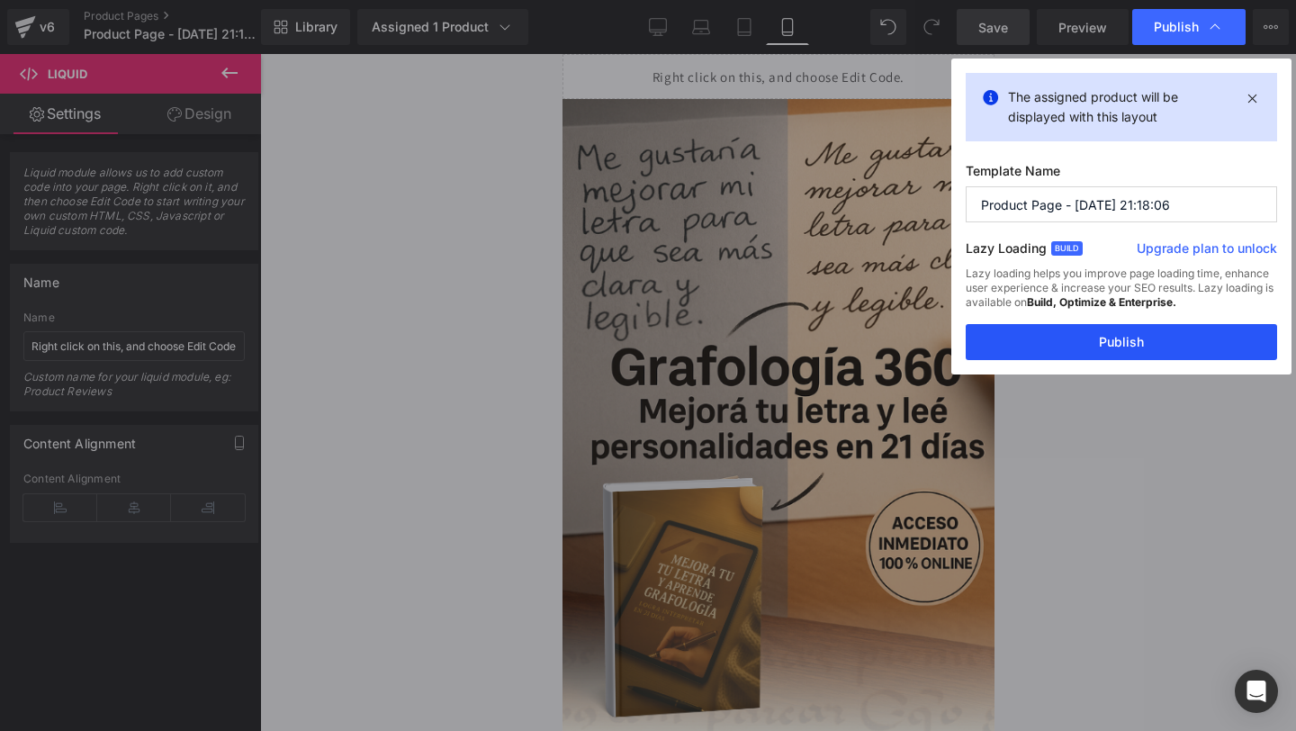
click at [1037, 350] on button "Publish" at bounding box center [1121, 342] width 311 height 36
